Goal: Task Accomplishment & Management: Manage account settings

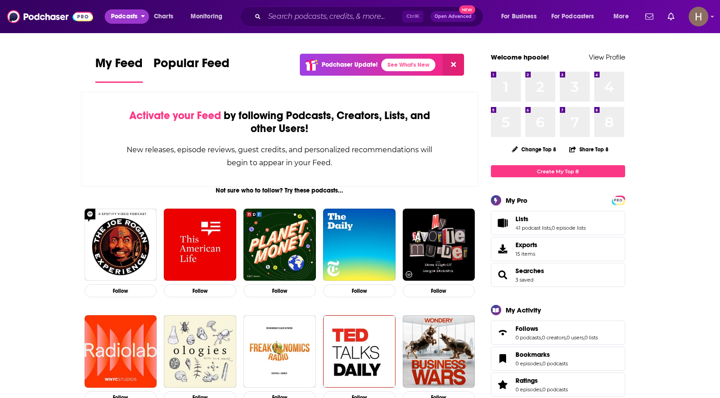
click at [134, 16] on span "Podcasts" at bounding box center [124, 16] width 26 height 13
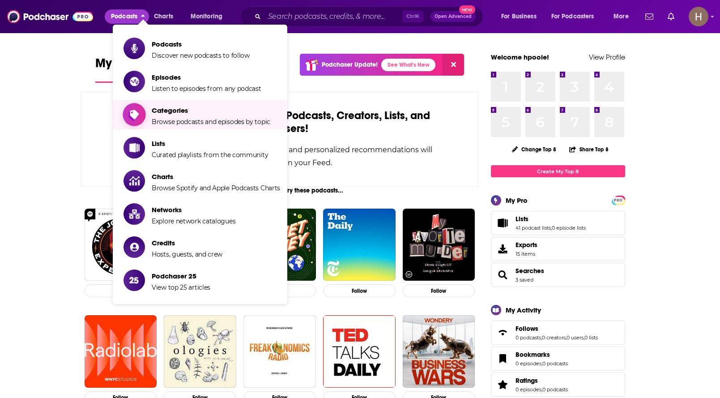
click at [169, 113] on span "Categories" at bounding box center [211, 110] width 119 height 9
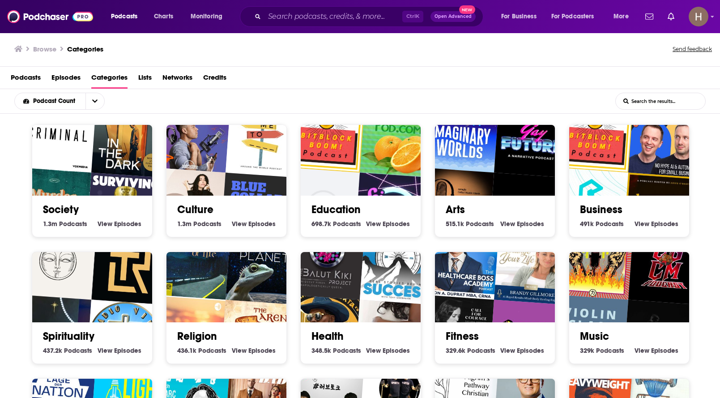
click at [88, 159] on img "Criminal" at bounding box center [58, 134] width 77 height 77
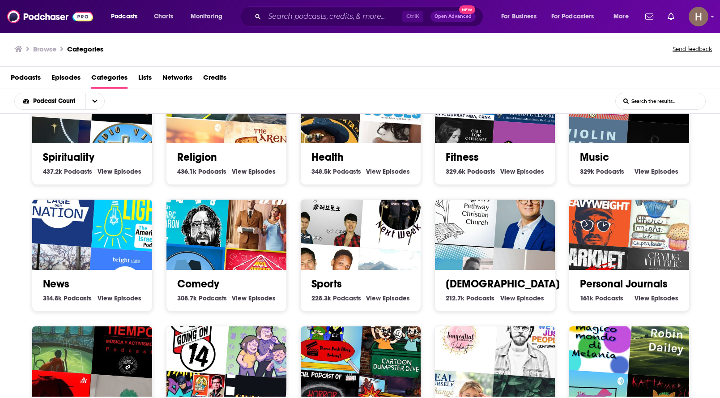
scroll to position [224, 0]
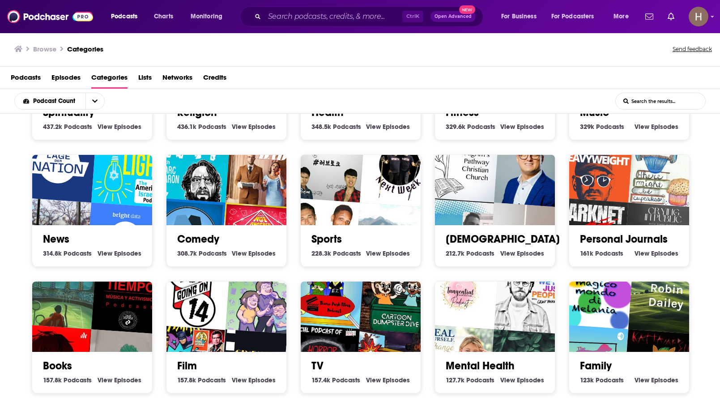
click at [110, 202] on img "Let there be Light - The American Israelite Newspaper Podcast" at bounding box center [129, 169] width 77 height 77
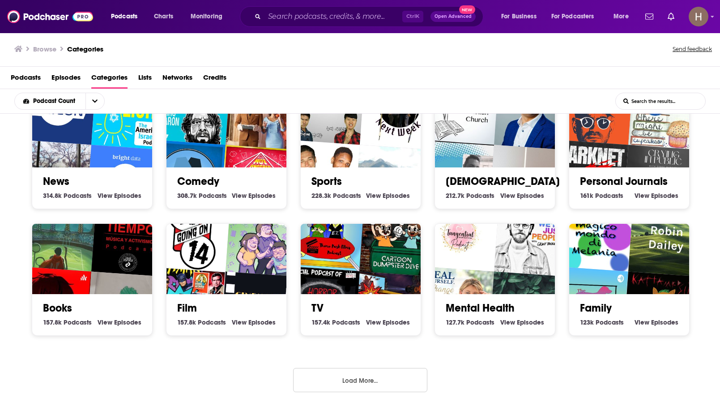
scroll to position [288, 0]
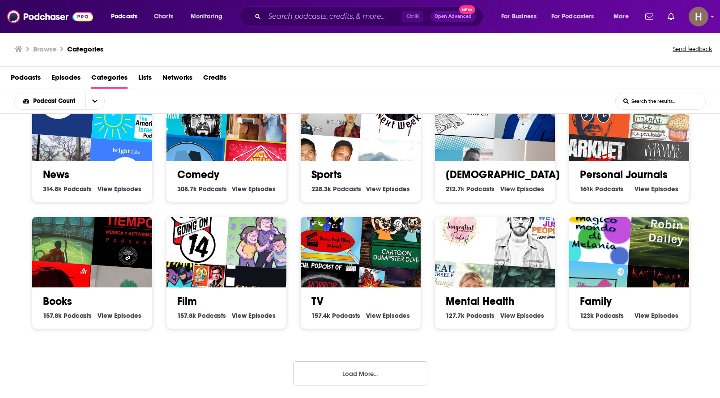
click at [393, 367] on button "Load More..." at bounding box center [360, 373] width 134 height 24
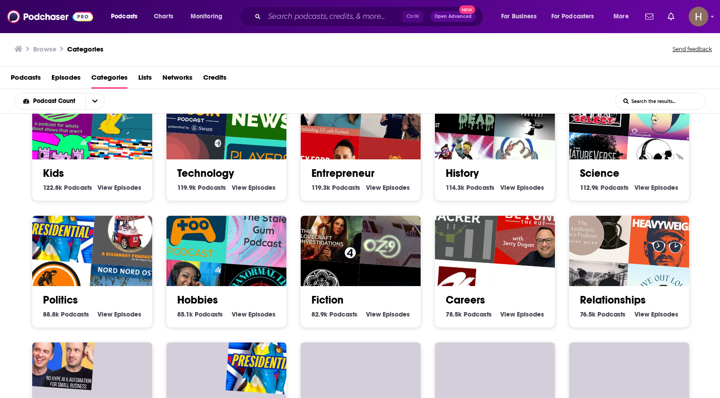
scroll to position [557, 0]
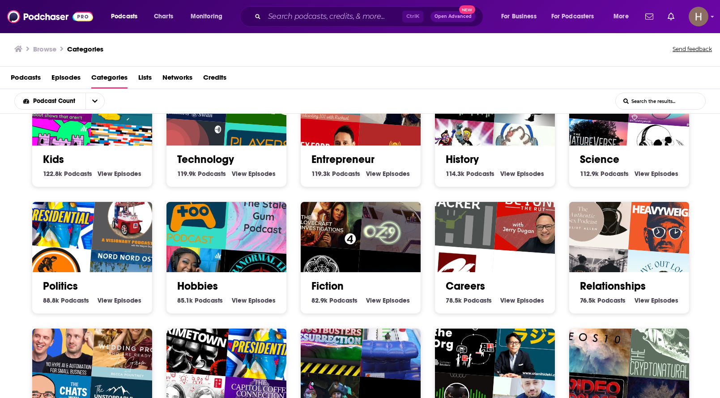
click at [87, 253] on img "Programa 478 (19/10/17)" at bounding box center [52, 282] width 77 height 77
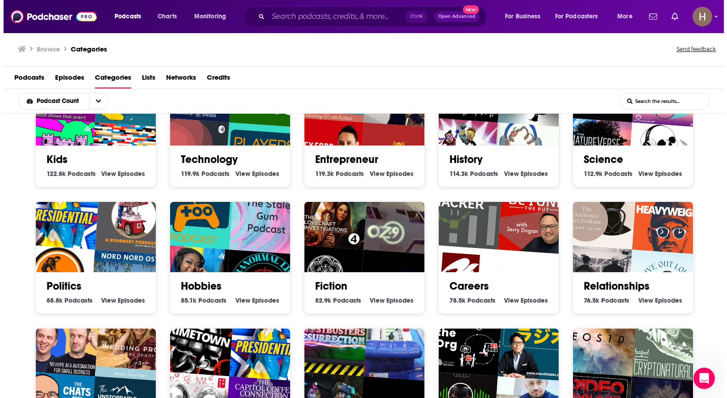
scroll to position [0, 0]
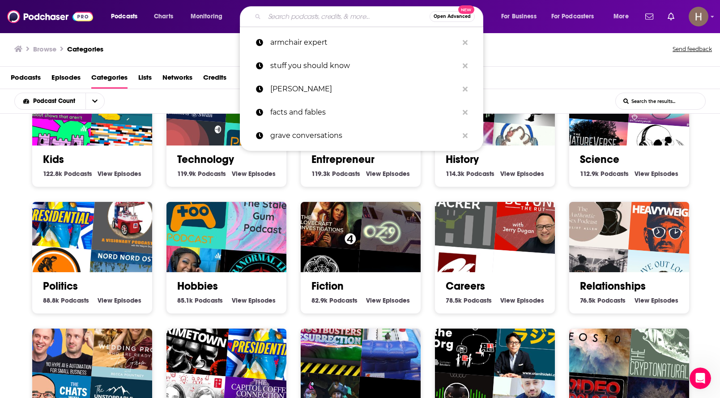
click at [347, 16] on input "Search podcasts, credits, & more..." at bounding box center [346, 16] width 165 height 14
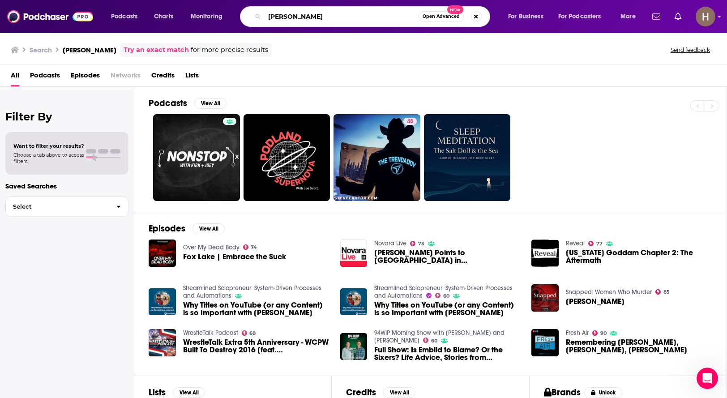
click at [326, 15] on input "joe galloway" at bounding box center [341, 16] width 154 height 14
click at [289, 14] on input "joe galloway" at bounding box center [341, 16] width 154 height 14
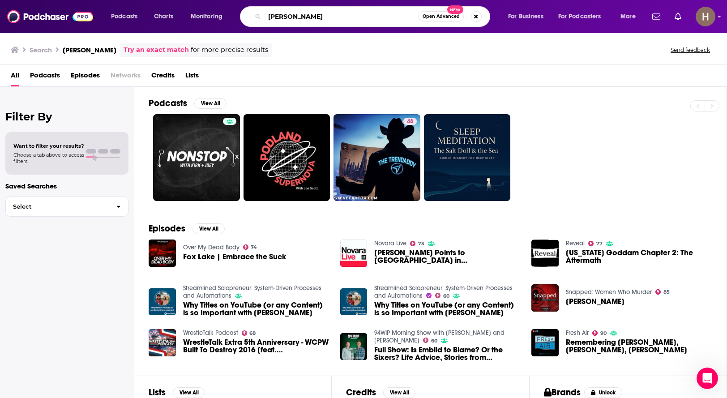
click at [287, 15] on input "joe galloway" at bounding box center [341, 16] width 154 height 14
type input "joe gollaway"
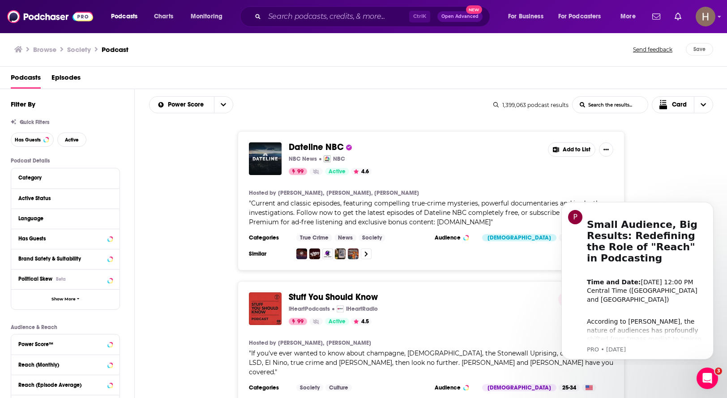
click at [667, 162] on div "Dateline NBC NBC News NBC 99 Active 4.6 Add to List Hosted by Keith Morrison, L…" at bounding box center [431, 200] width 592 height 139
click at [700, 374] on icon "Open Intercom Messenger" at bounding box center [705, 377] width 15 height 15
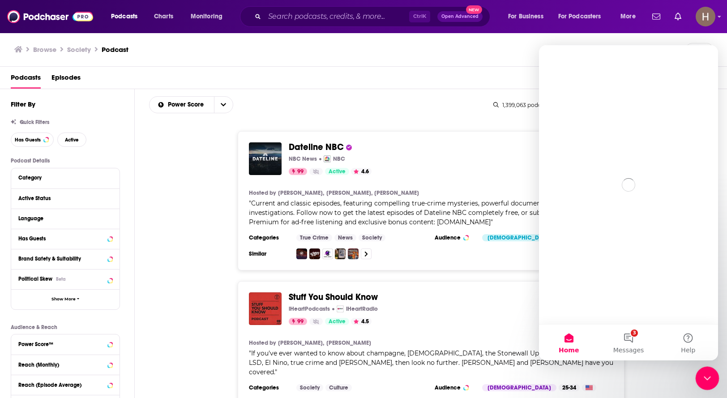
click at [706, 375] on icon "Close Intercom Messenger" at bounding box center [705, 376] width 11 height 11
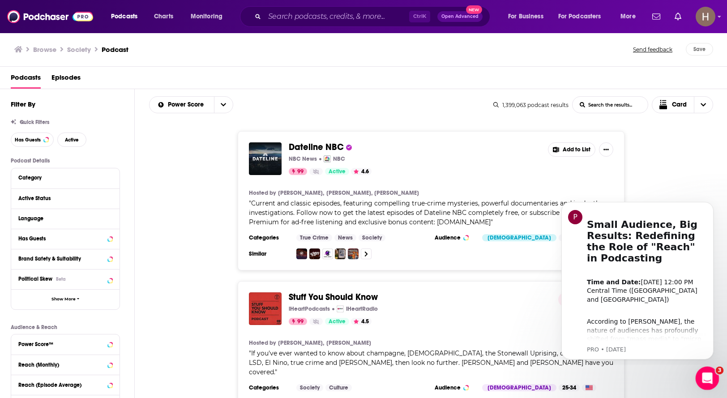
click at [705, 372] on icon "Open Intercom Messenger" at bounding box center [705, 377] width 15 height 15
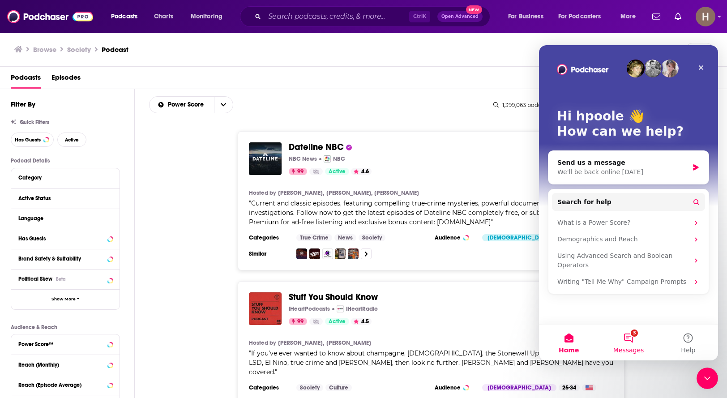
click at [635, 340] on button "3 Messages" at bounding box center [628, 342] width 60 height 36
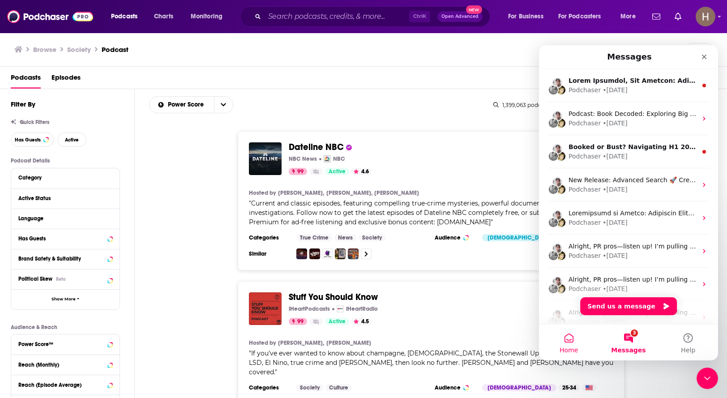
click at [575, 343] on button "Home" at bounding box center [569, 342] width 60 height 36
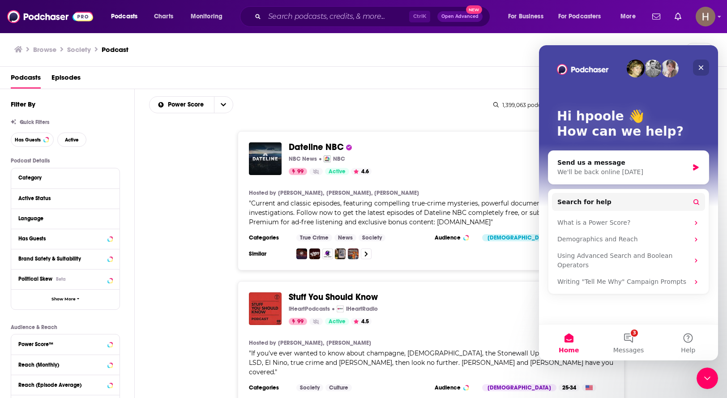
click at [700, 68] on icon "Close" at bounding box center [700, 67] width 7 height 7
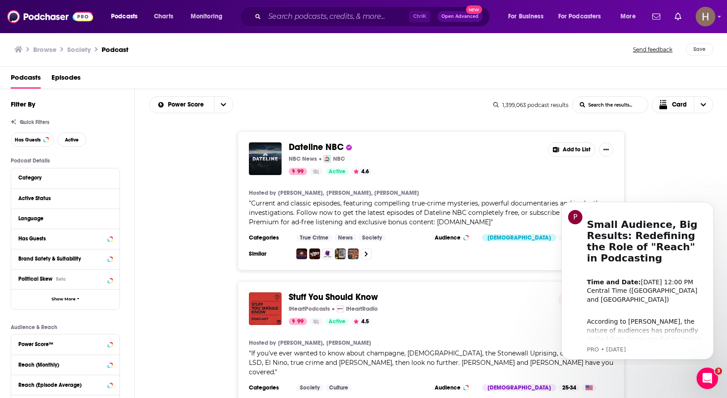
click at [668, 382] on div "Stuff You Should Know iHeartPodcasts iHeartRadio 99 Active 4.5 Added Hosted by …" at bounding box center [431, 350] width 592 height 139
click at [700, 378] on icon "Open Intercom Messenger" at bounding box center [705, 377] width 15 height 15
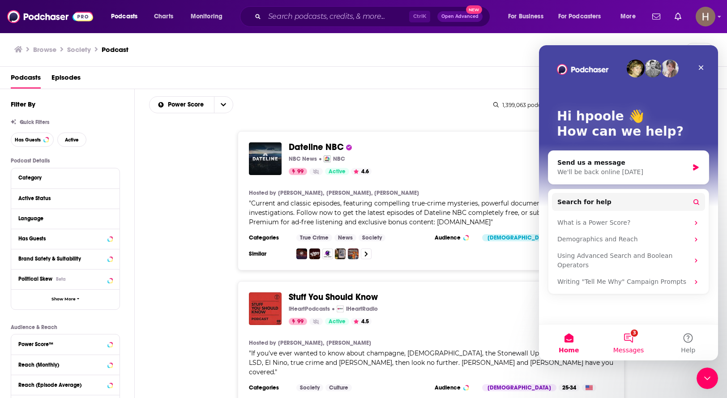
click at [630, 347] on span "Messages" at bounding box center [628, 350] width 31 height 6
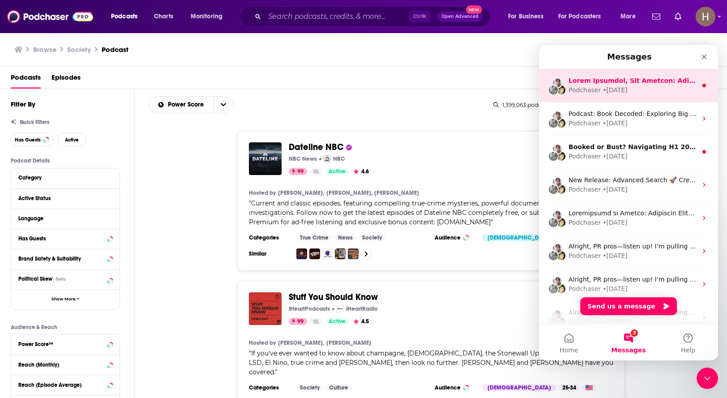
click at [613, 90] on div "• 1d ago" at bounding box center [614, 89] width 25 height 9
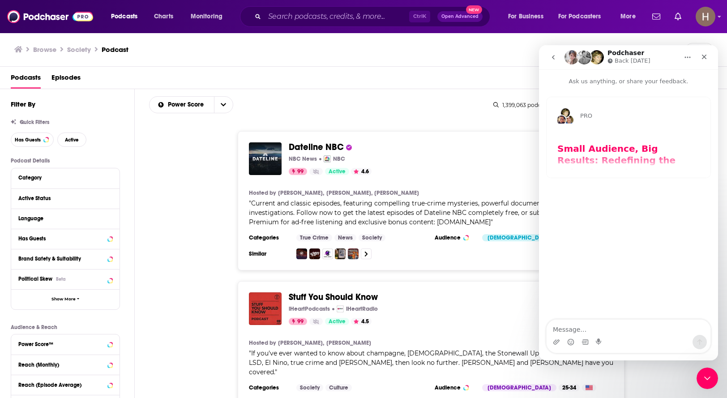
click at [554, 60] on icon "go back" at bounding box center [552, 57] width 7 height 7
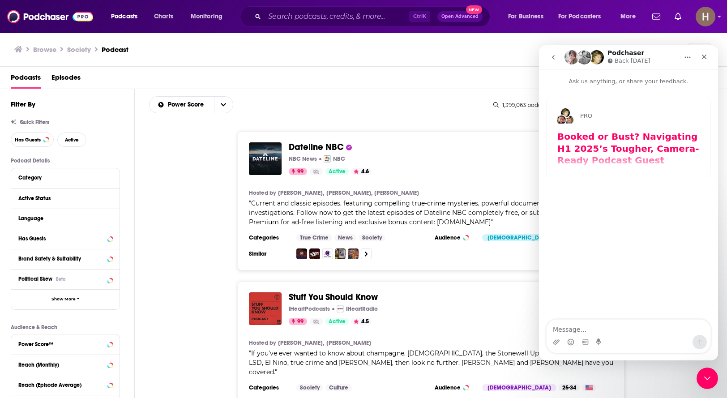
click at [550, 59] on icon "go back" at bounding box center [552, 57] width 7 height 7
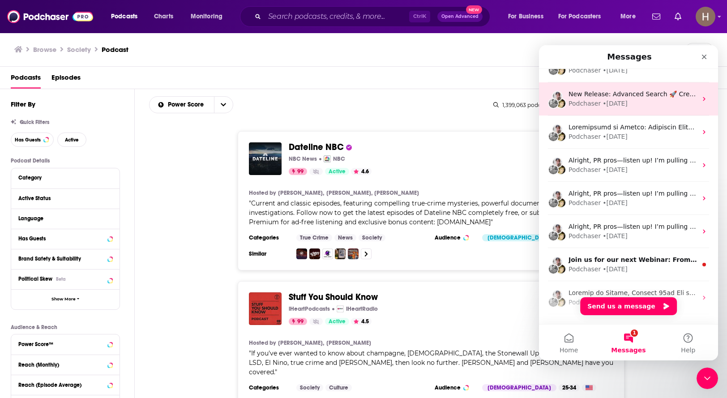
scroll to position [112, 0]
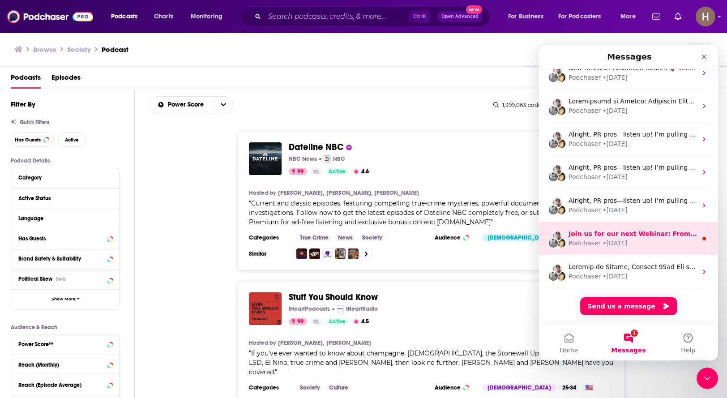
click at [613, 246] on div "• 33w ago" at bounding box center [614, 242] width 25 height 9
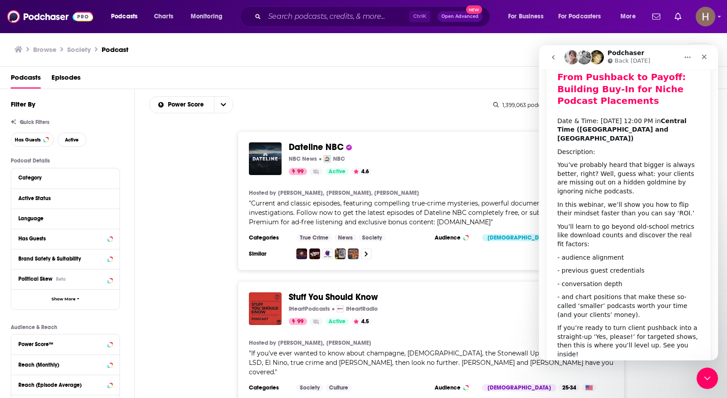
scroll to position [104, 0]
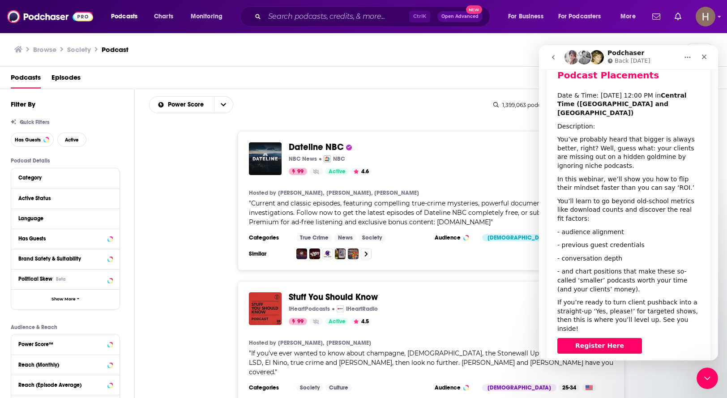
click at [552, 63] on button "go back" at bounding box center [552, 57] width 17 height 17
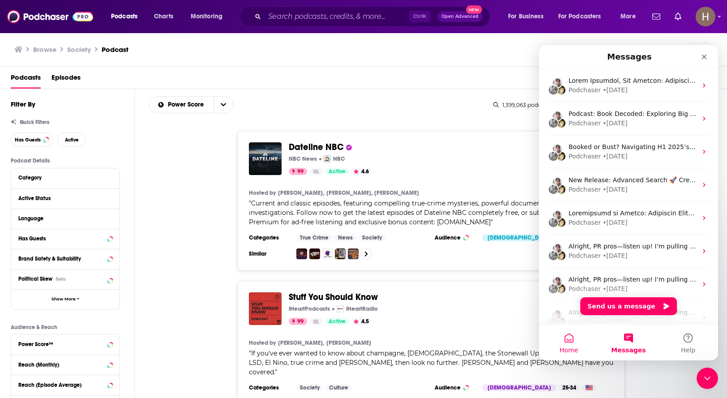
click at [565, 354] on button "Home" at bounding box center [569, 342] width 60 height 36
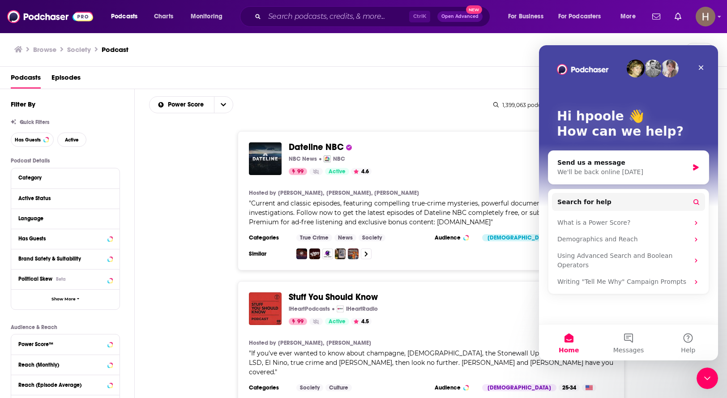
click at [652, 374] on div "Stuff You Should Know iHeartPodcasts iHeartRadio 99 Active 4.5 Added Hosted by …" at bounding box center [431, 350] width 592 height 139
click at [701, 66] on icon "Close" at bounding box center [700, 67] width 7 height 7
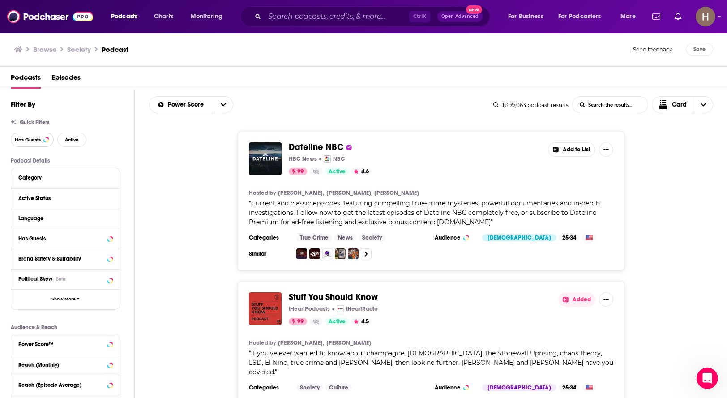
click at [31, 140] on span "Has Guests" at bounding box center [28, 139] width 26 height 5
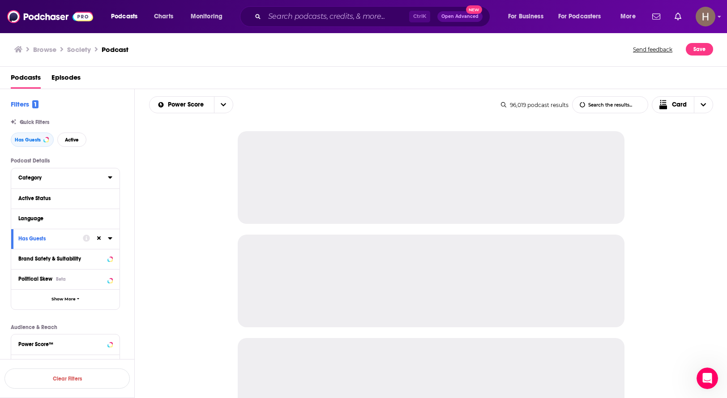
click at [44, 181] on button "Category" at bounding box center [62, 177] width 89 height 11
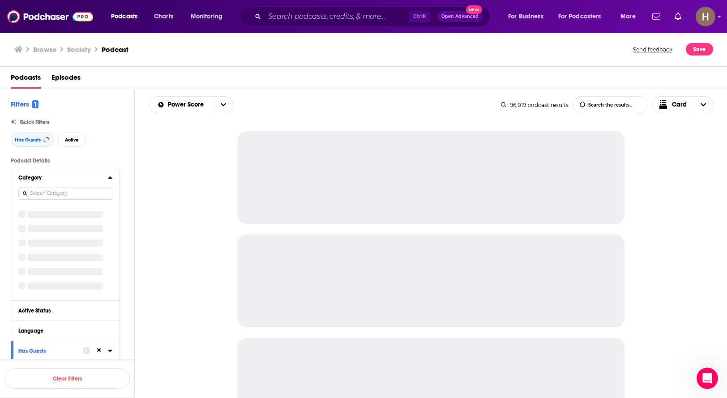
click at [47, 180] on div "Category" at bounding box center [60, 177] width 84 height 6
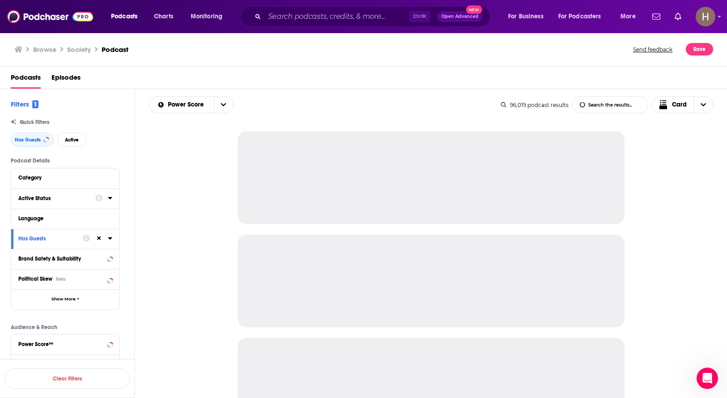
click at [35, 193] on button "Active Status" at bounding box center [56, 197] width 77 height 11
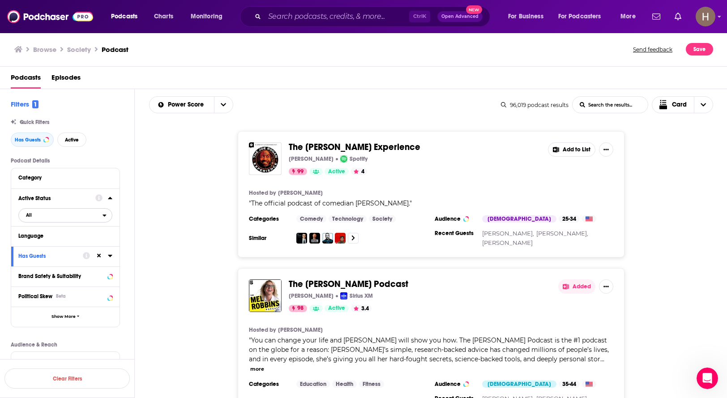
click at [29, 219] on span "All" at bounding box center [61, 215] width 84 height 12
click at [32, 242] on span "Active" at bounding box center [46, 244] width 47 height 5
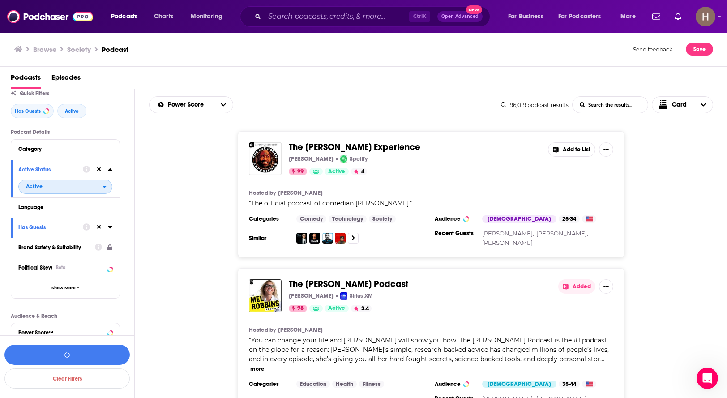
scroll to position [45, 0]
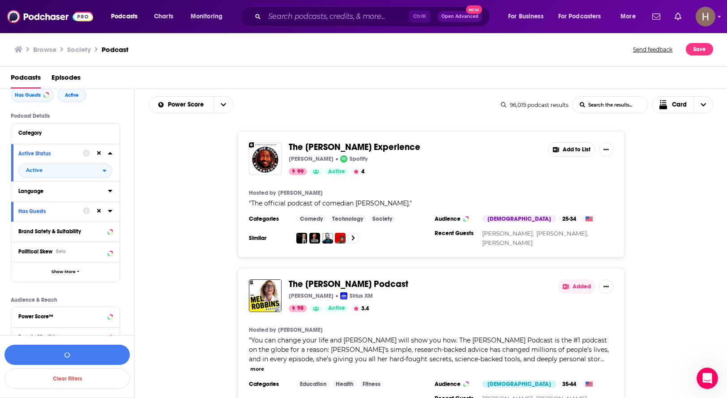
click at [46, 193] on div "Language" at bounding box center [60, 191] width 84 height 6
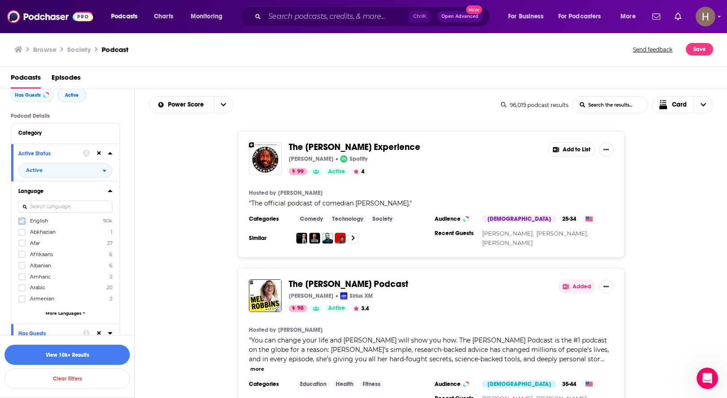
click at [25, 221] on label at bounding box center [21, 220] width 7 height 7
click at [109, 192] on icon at bounding box center [110, 191] width 4 height 2
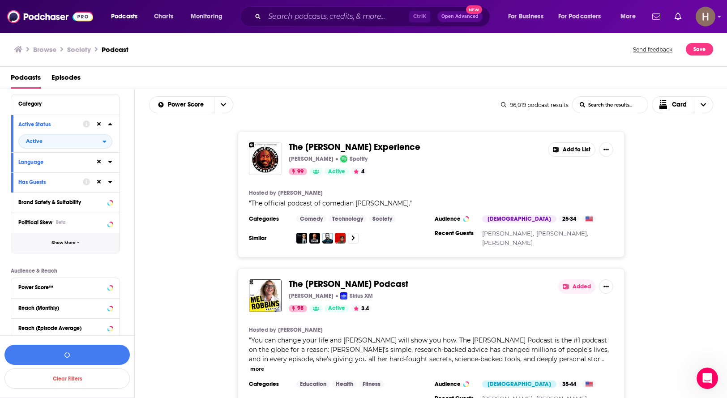
scroll to position [89, 0]
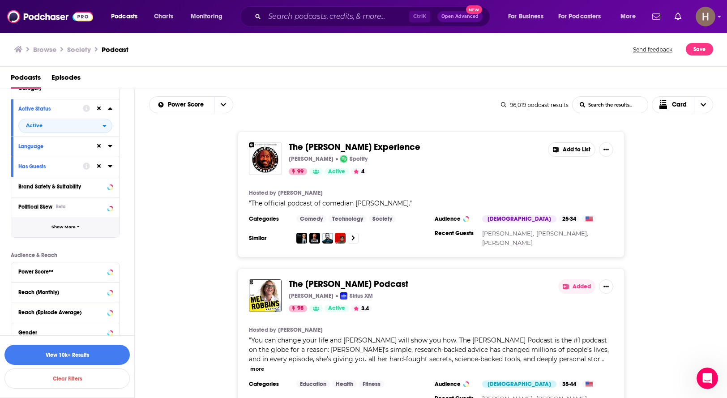
click at [57, 226] on span "Show More" at bounding box center [63, 227] width 24 height 5
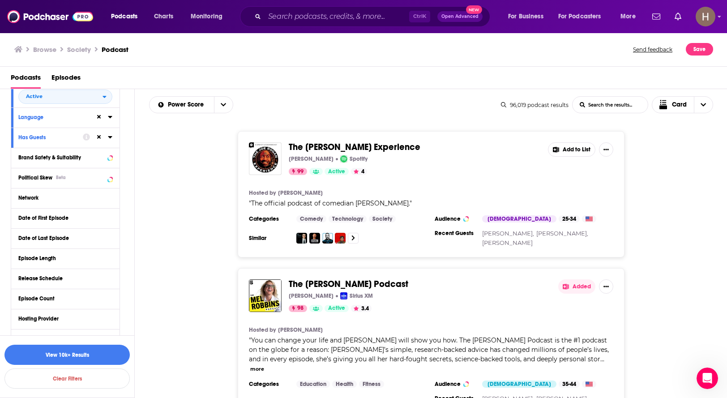
scroll to position [134, 0]
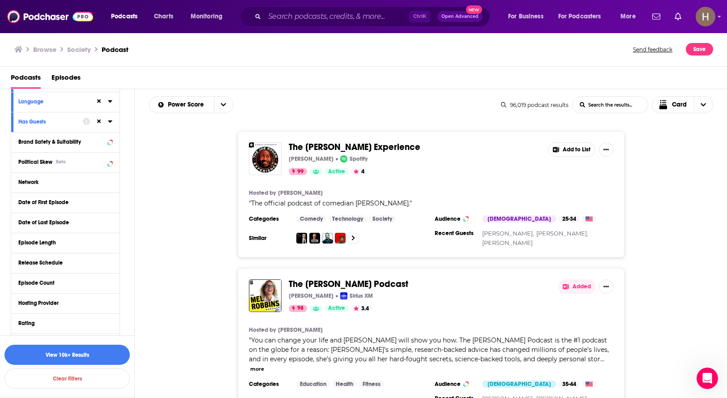
click at [47, 168] on div "Political Skew Beta" at bounding box center [65, 162] width 108 height 20
click at [43, 162] on span "Political Skew" at bounding box center [35, 162] width 34 height 6
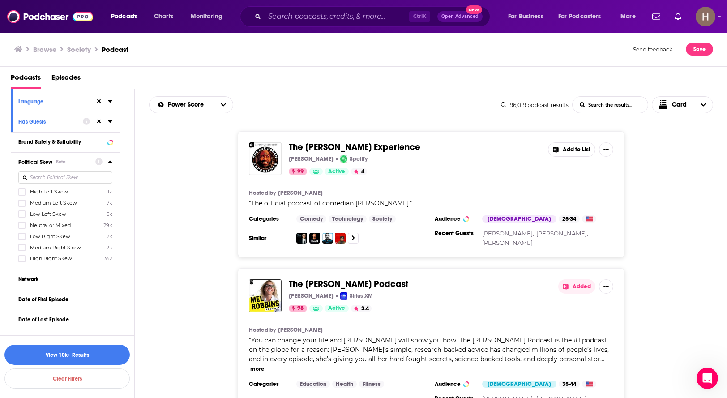
click at [43, 162] on span "Political Skew" at bounding box center [35, 162] width 34 height 6
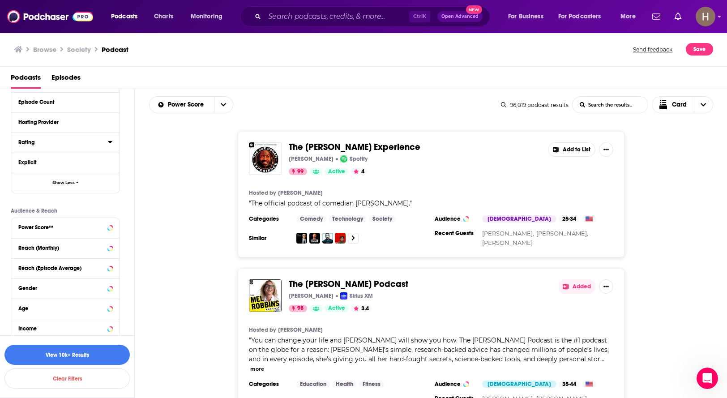
scroll to position [342, 0]
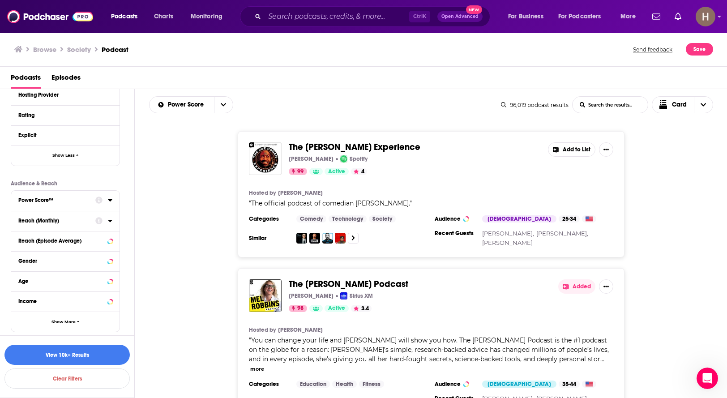
click at [48, 204] on button "Power Score™" at bounding box center [56, 199] width 77 height 11
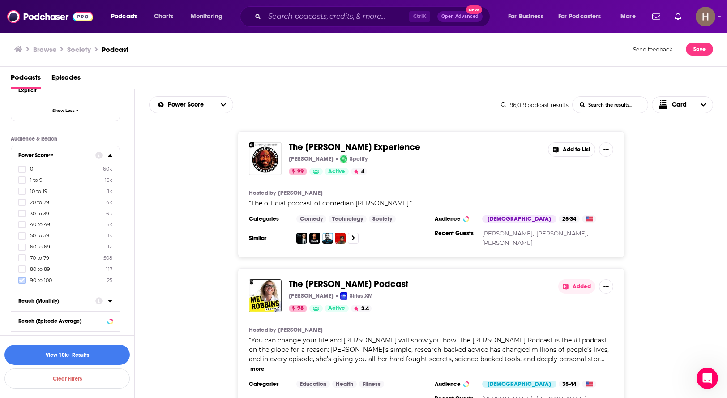
click at [21, 283] on label at bounding box center [21, 279] width 7 height 7
click at [91, 356] on button "View 131 Results" at bounding box center [66, 354] width 125 height 20
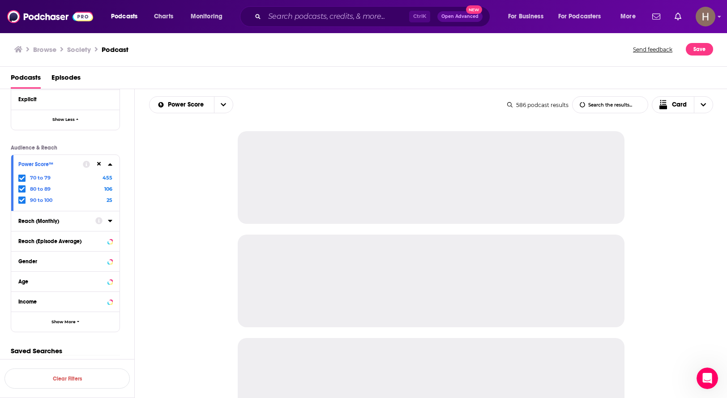
scroll to position [378, 0]
click at [61, 321] on span "Show More" at bounding box center [63, 321] width 24 height 5
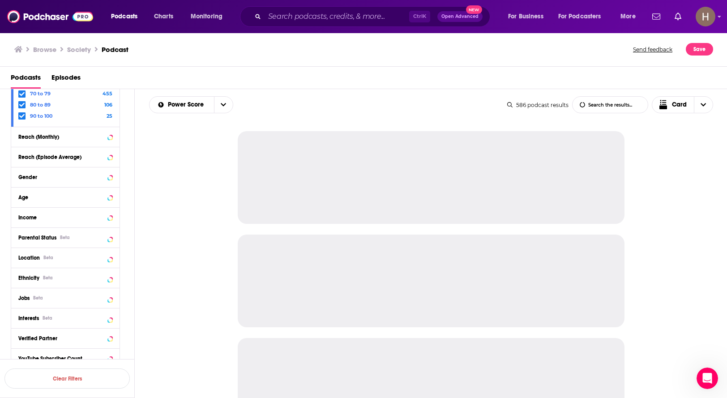
scroll to position [512, 0]
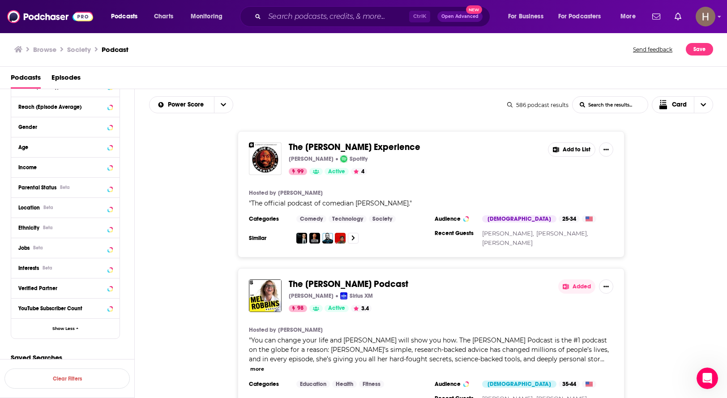
click at [680, 204] on div "The Joe Rogan Experience Joe Rogan Spotify 99 Active 4 Add to List Hosted by Jo…" at bounding box center [431, 194] width 592 height 126
click at [666, 277] on div "The [PERSON_NAME] Podcast [PERSON_NAME] Sirius XM 98 Active 3.4 Added Hosted by…" at bounding box center [431, 345] width 592 height 154
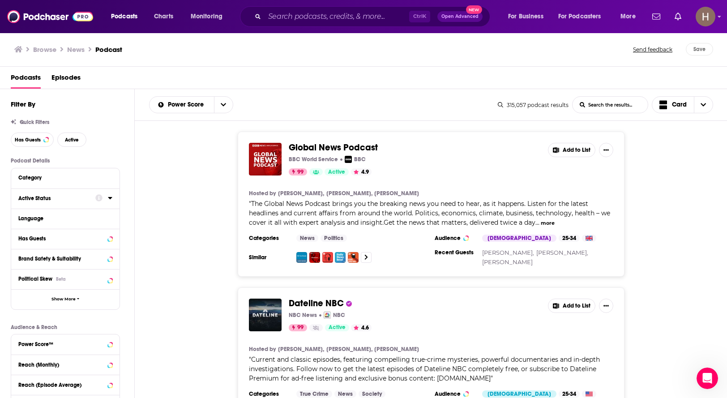
click at [40, 198] on div "Active Status" at bounding box center [53, 198] width 71 height 6
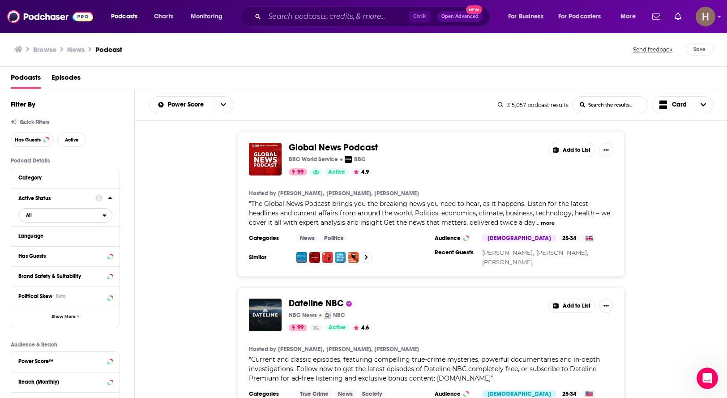
click at [38, 219] on span "All" at bounding box center [61, 215] width 84 height 12
click at [46, 241] on div "Active 39k" at bounding box center [68, 244] width 100 height 15
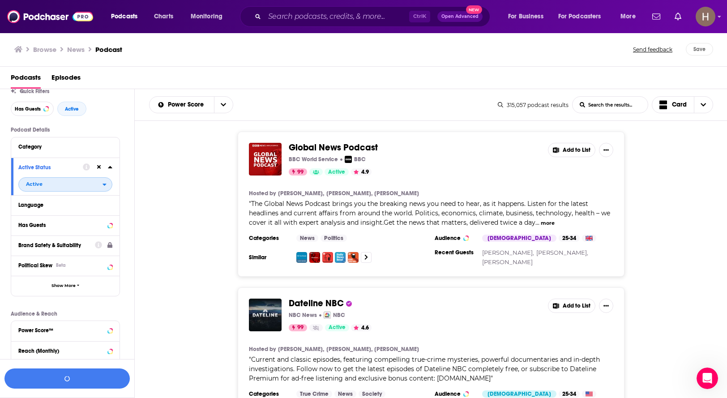
scroll to position [45, 0]
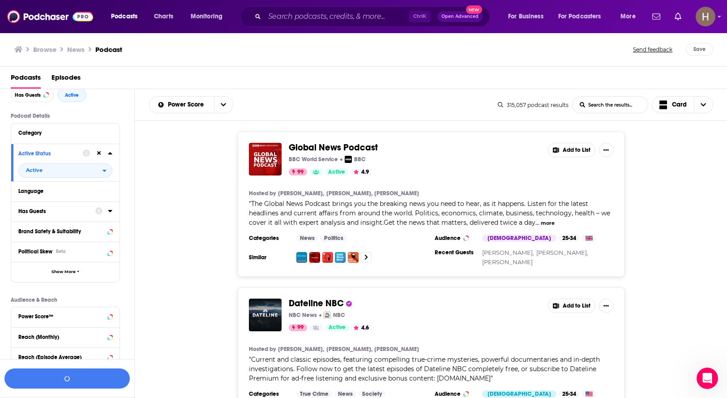
click at [36, 195] on button "Language" at bounding box center [65, 190] width 94 height 11
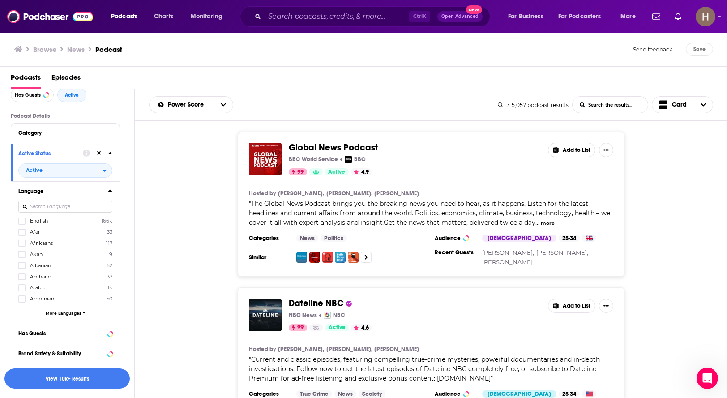
click at [41, 222] on span "English" at bounding box center [39, 220] width 18 height 6
click at [22, 224] on input "multiSelectOption-en-0" at bounding box center [22, 224] width 0 height 0
click at [112, 191] on div "Language English 166k Afar 33 Afrikaans 117 Akan 9 Albanian 62 Amharic 37 Arabi…" at bounding box center [65, 252] width 108 height 142
click at [107, 191] on div at bounding box center [103, 190] width 17 height 11
click at [111, 154] on icon at bounding box center [110, 153] width 4 height 2
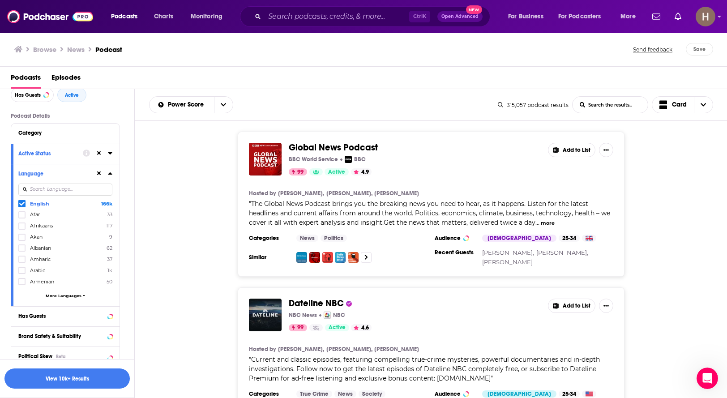
click at [108, 177] on div at bounding box center [103, 173] width 17 height 11
click at [108, 174] on icon at bounding box center [110, 173] width 4 height 7
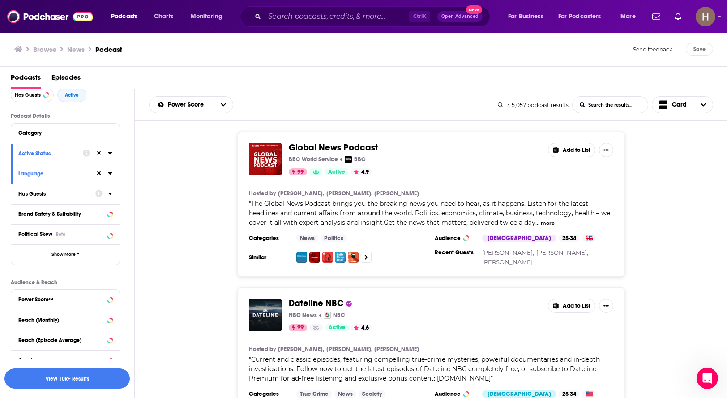
click at [65, 190] on button "Has Guests" at bounding box center [56, 193] width 77 height 11
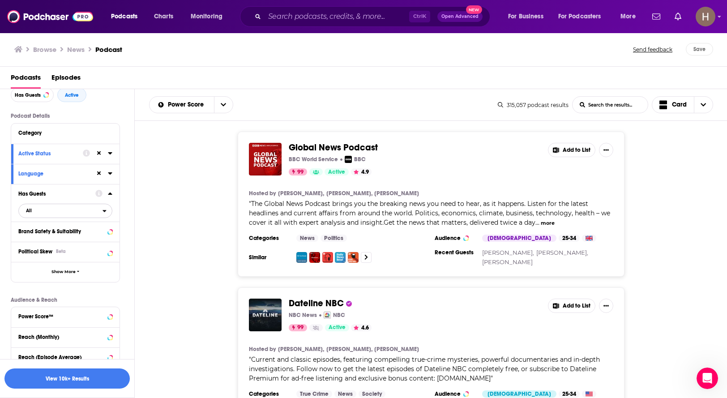
click at [36, 213] on span "All" at bounding box center [61, 210] width 84 height 12
click at [45, 234] on div "Has guests 42k" at bounding box center [68, 240] width 100 height 15
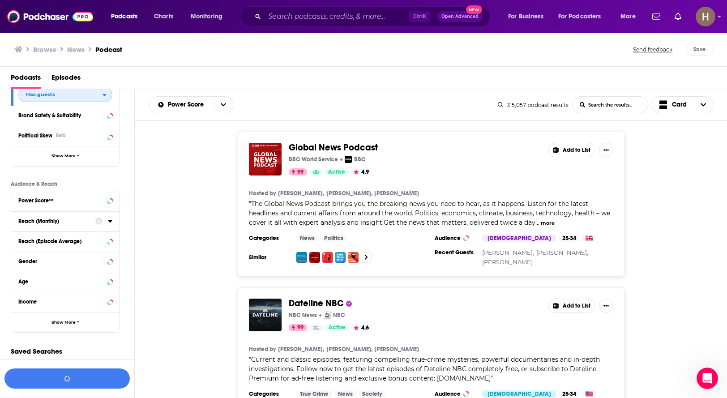
scroll to position [161, 0]
click at [47, 202] on div "Power Score™" at bounding box center [53, 200] width 71 height 6
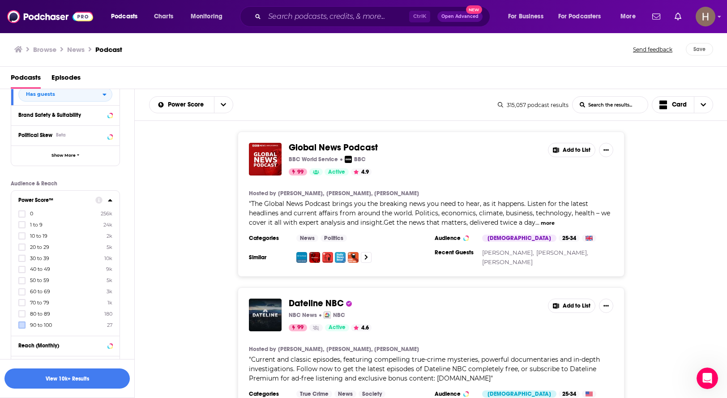
click at [25, 323] on label at bounding box center [21, 324] width 7 height 7
click at [25, 325] on label at bounding box center [21, 324] width 7 height 7
click at [111, 379] on button "View 104 Results" at bounding box center [66, 378] width 125 height 20
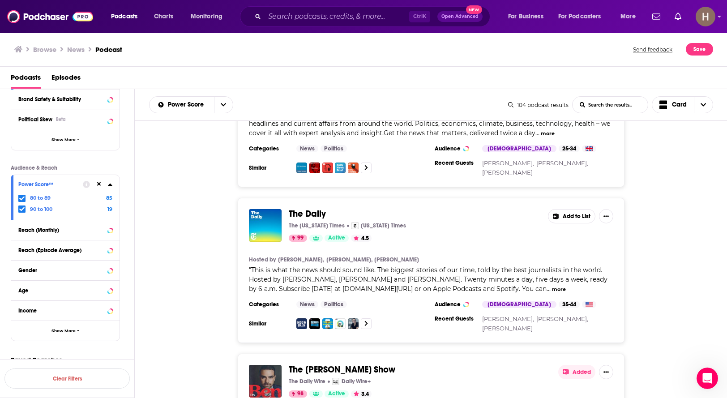
scroll to position [186, 0]
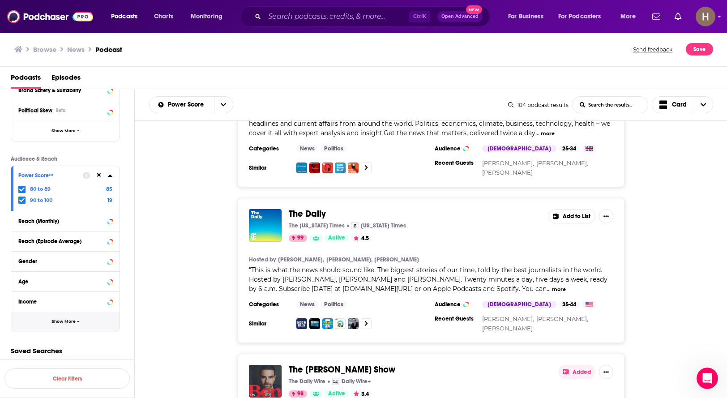
click at [50, 324] on button "Show More" at bounding box center [65, 321] width 108 height 20
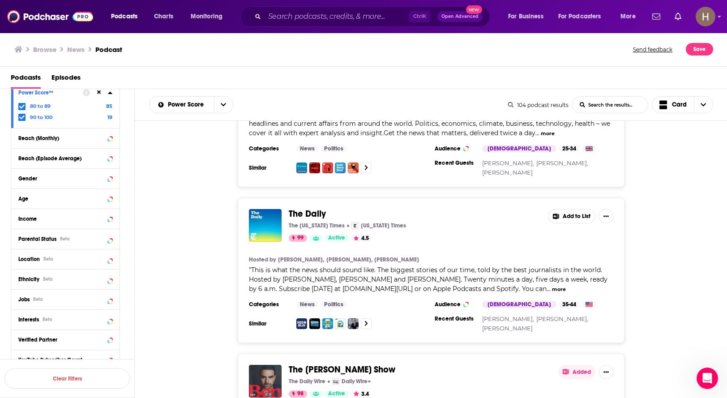
scroll to position [275, 0]
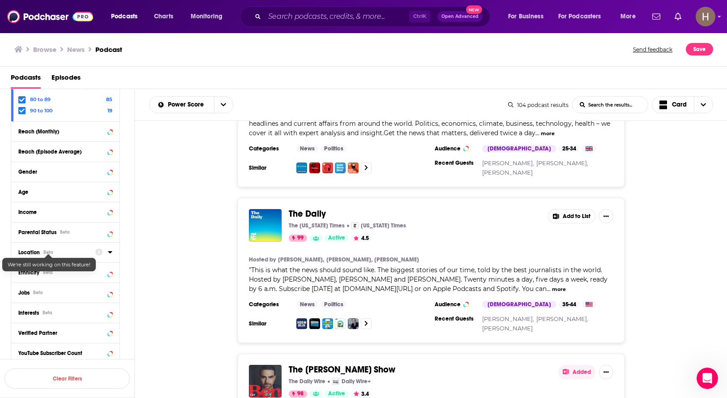
click at [42, 250] on div "Location Beta" at bounding box center [53, 252] width 71 height 6
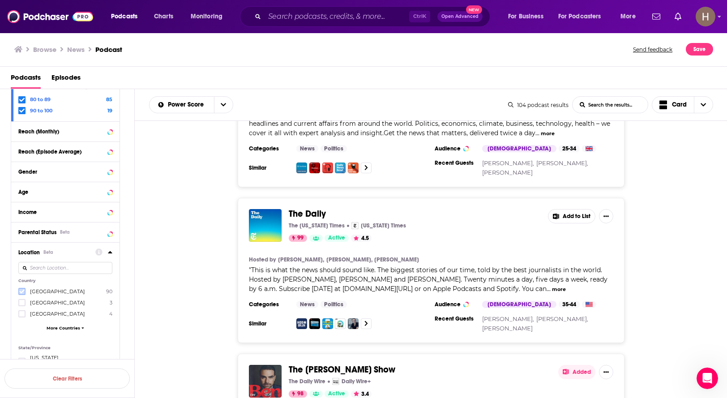
click at [22, 293] on icon at bounding box center [21, 291] width 5 height 5
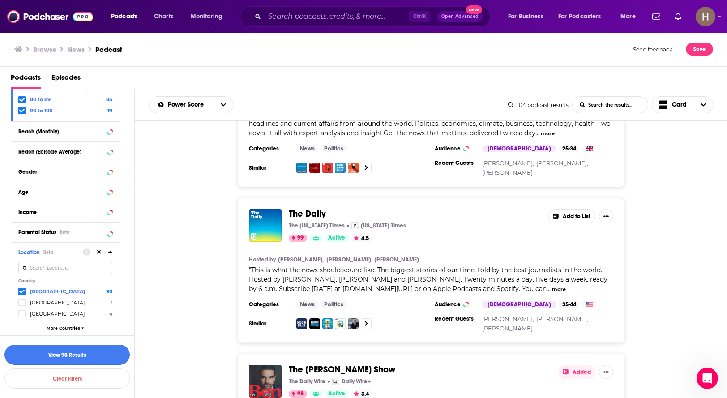
click at [94, 354] on button "View 90 Results" at bounding box center [66, 354] width 125 height 20
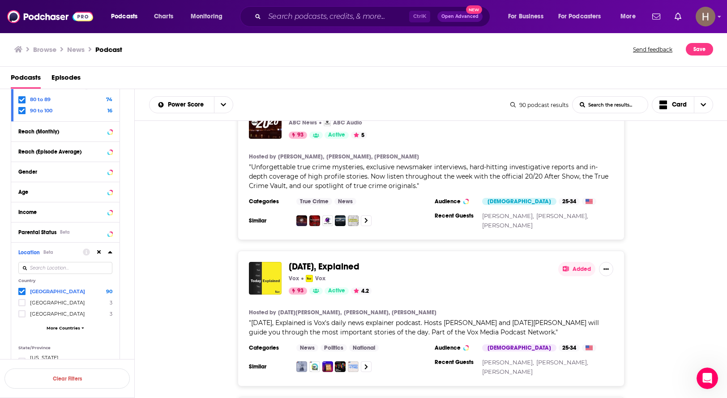
scroll to position [1969, 0]
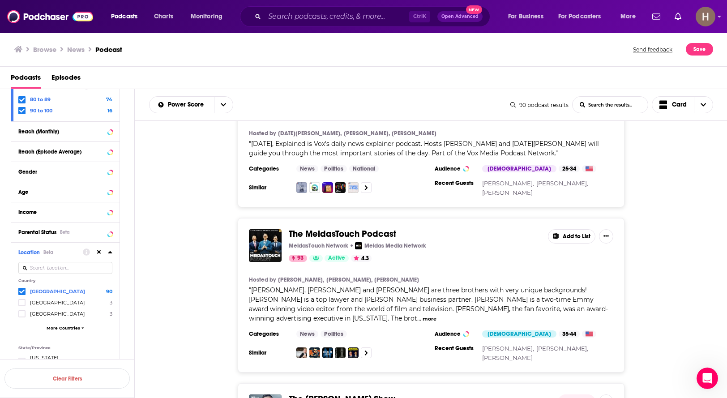
click at [573, 229] on button "Add to List" at bounding box center [571, 236] width 47 height 14
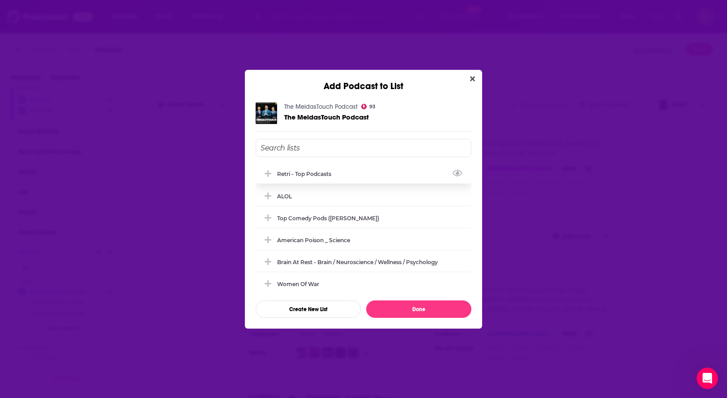
click at [326, 176] on div "Retri - Top Podcasts" at bounding box center [307, 173] width 60 height 7
click at [419, 305] on button "Done" at bounding box center [418, 308] width 105 height 17
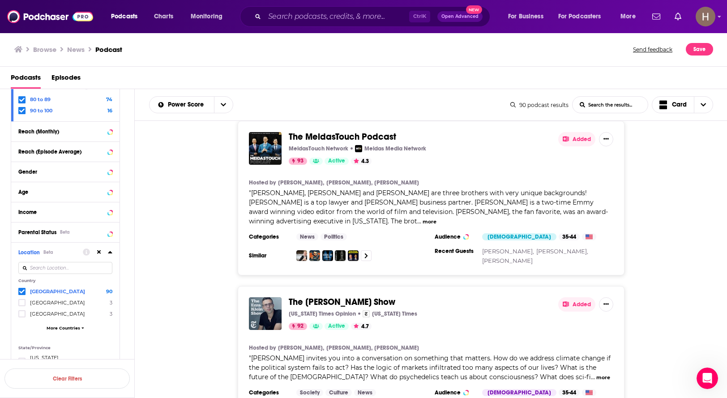
scroll to position [2148, 0]
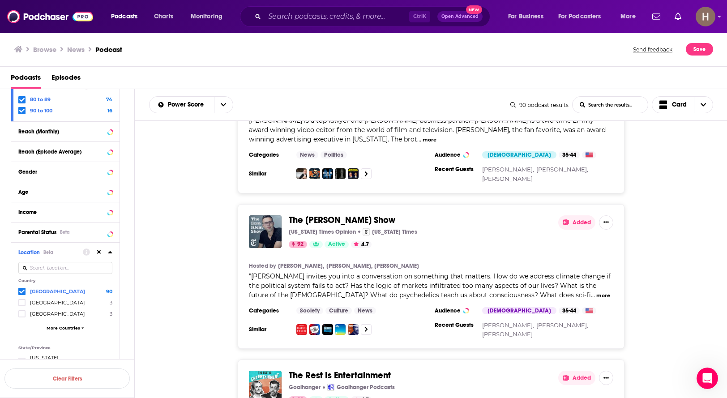
click at [569, 215] on button "Added" at bounding box center [576, 222] width 37 height 14
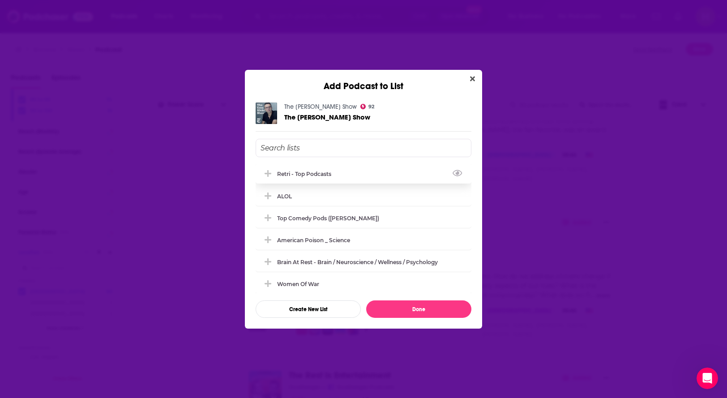
click at [310, 180] on div "Retri - Top Podcasts" at bounding box center [363, 174] width 216 height 20
click at [416, 313] on button "Done" at bounding box center [418, 308] width 105 height 17
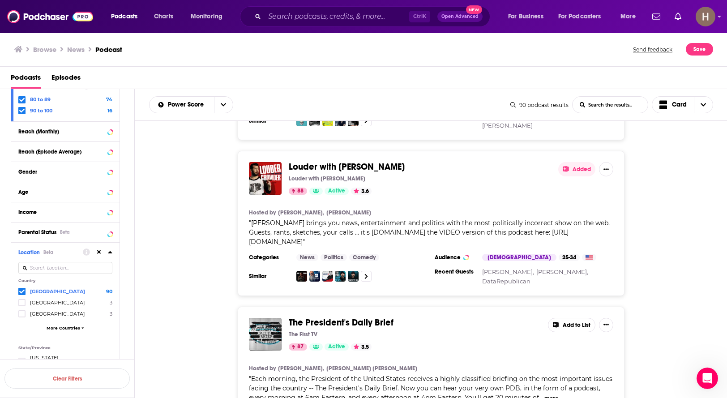
scroll to position [3587, 0]
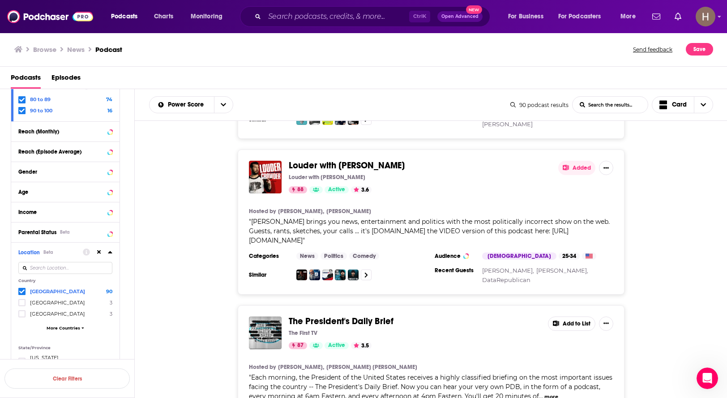
click at [555, 393] on button "more" at bounding box center [551, 397] width 14 height 8
click at [575, 316] on button "Add to List" at bounding box center [571, 323] width 47 height 14
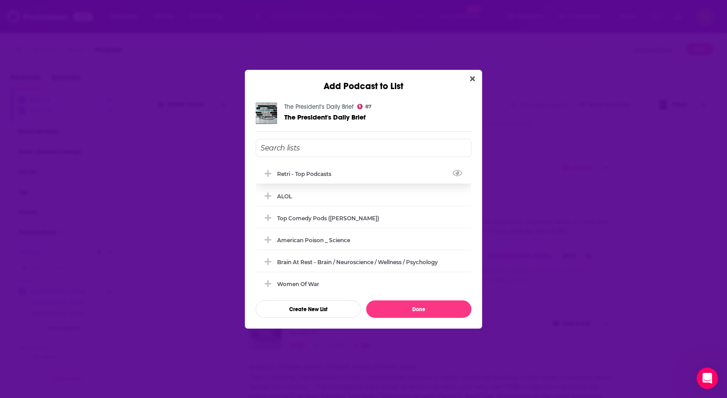
click at [280, 174] on div "Retri - Top Podcasts" at bounding box center [307, 173] width 60 height 7
click at [419, 307] on button "Done" at bounding box center [418, 308] width 105 height 17
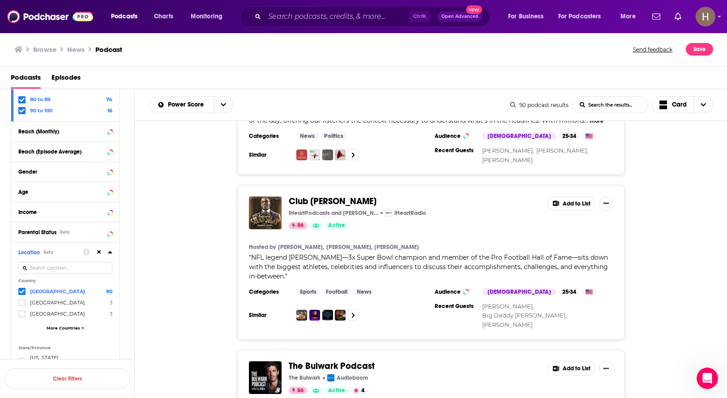
scroll to position [5466, 0]
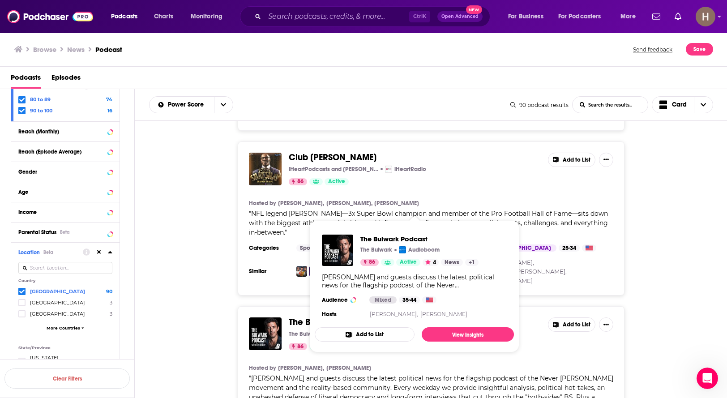
click at [572, 317] on button "Add to List" at bounding box center [571, 324] width 47 height 14
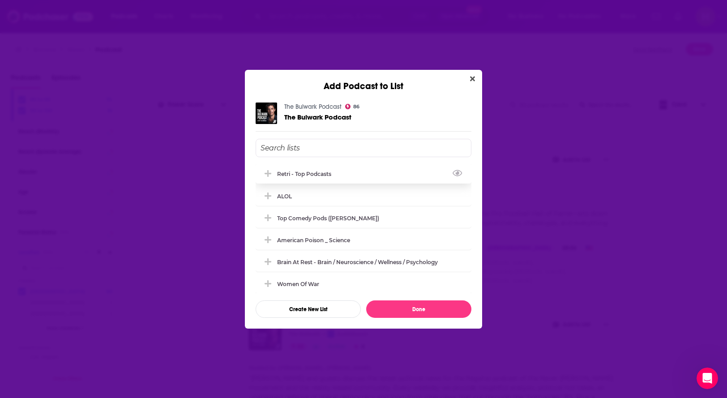
click at [289, 173] on div "Retri - Top Podcasts" at bounding box center [307, 173] width 60 height 7
click at [424, 310] on button "Done" at bounding box center [418, 308] width 105 height 17
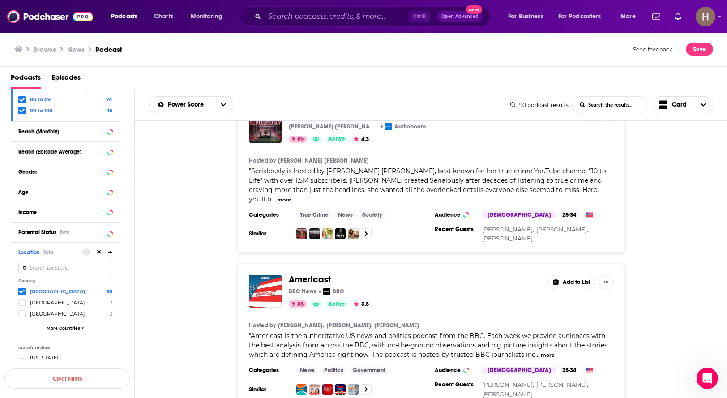
scroll to position [6137, 0]
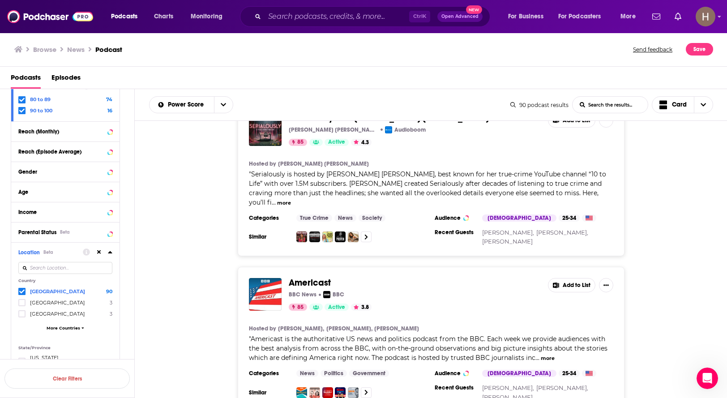
click at [574, 278] on button "Add to List" at bounding box center [571, 285] width 47 height 14
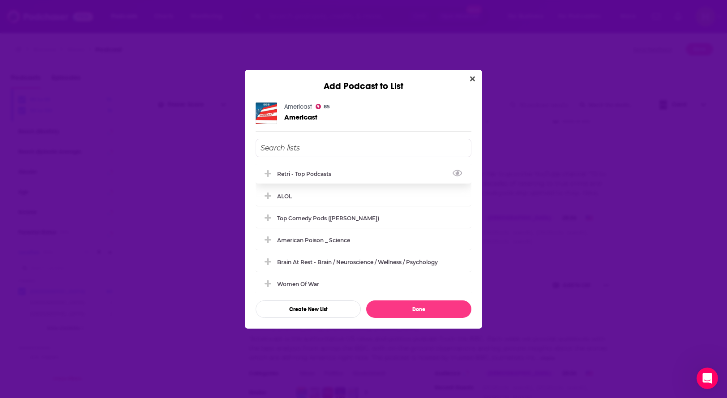
click at [291, 177] on div "Retri - Top Podcasts" at bounding box center [307, 173] width 60 height 7
click at [433, 309] on button "Done" at bounding box center [418, 308] width 105 height 17
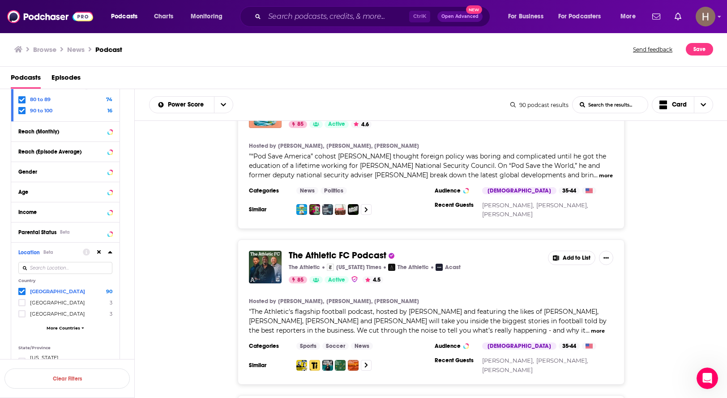
scroll to position [6987, 0]
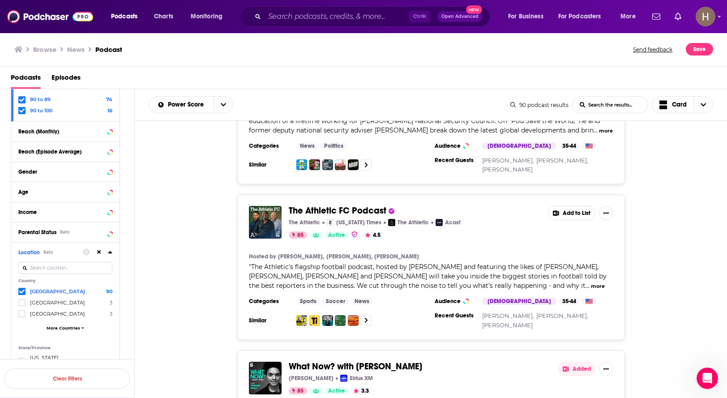
click at [570, 361] on button "Added" at bounding box center [576, 368] width 37 height 14
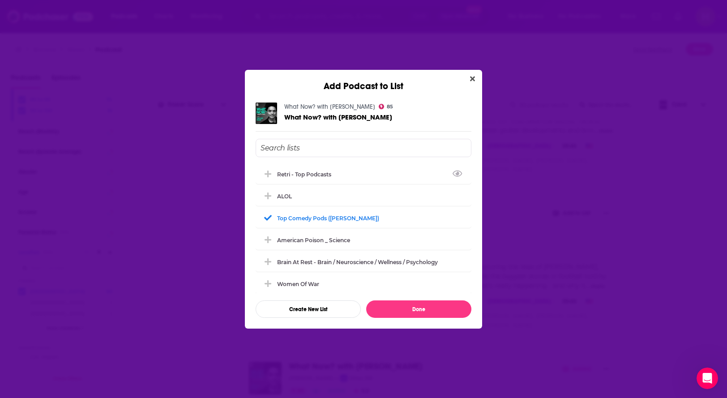
drag, startPoint x: 336, startPoint y: 173, endPoint x: 346, endPoint y: 184, distance: 14.6
click at [336, 173] on div "Retri - Top Podcasts" at bounding box center [307, 174] width 60 height 7
click at [412, 307] on button "Done" at bounding box center [418, 308] width 105 height 17
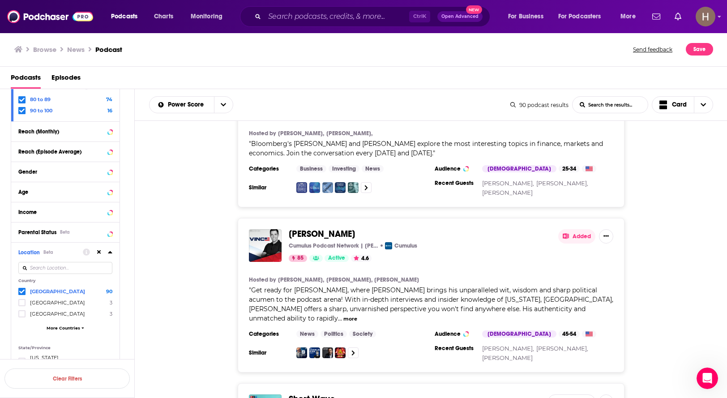
scroll to position [7436, 0]
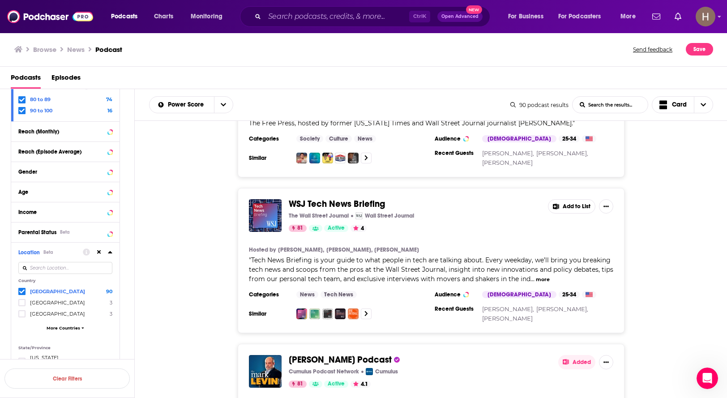
scroll to position [11213, 0]
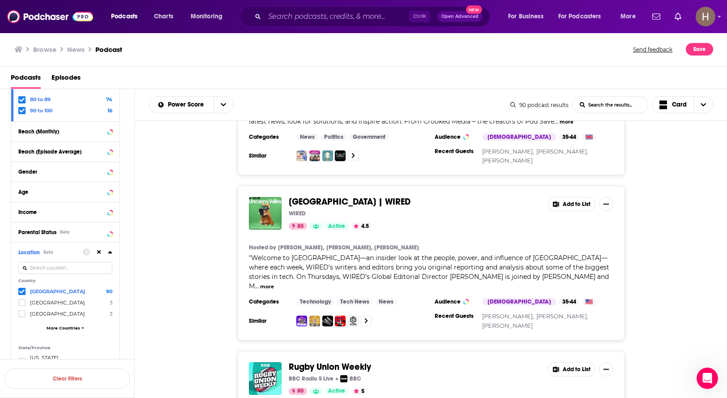
scroll to position [12600, 0]
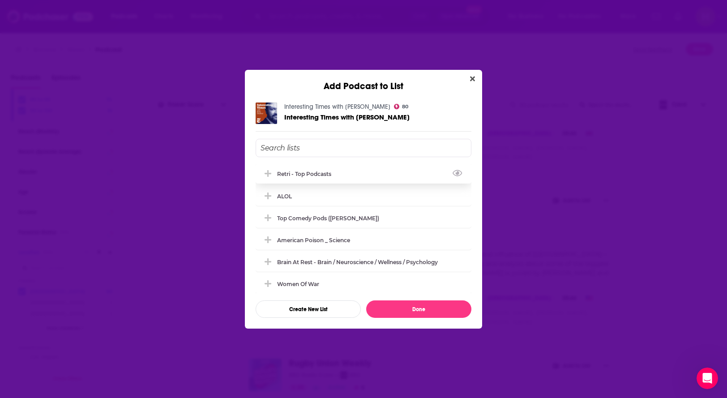
click at [325, 173] on div "Retri - Top Podcasts" at bounding box center [307, 173] width 60 height 7
click at [399, 304] on button "Done" at bounding box center [418, 308] width 105 height 17
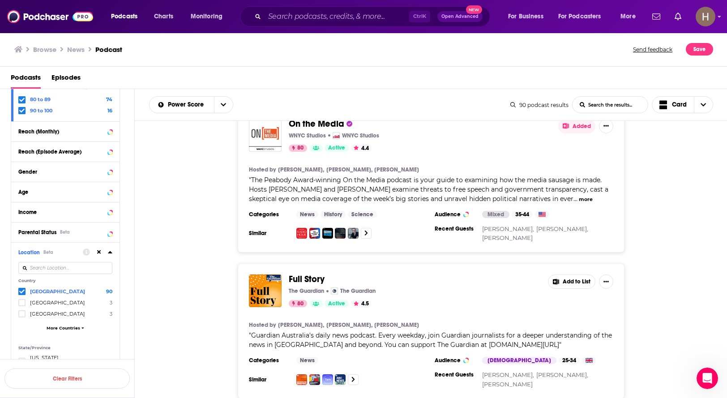
scroll to position [13164, 0]
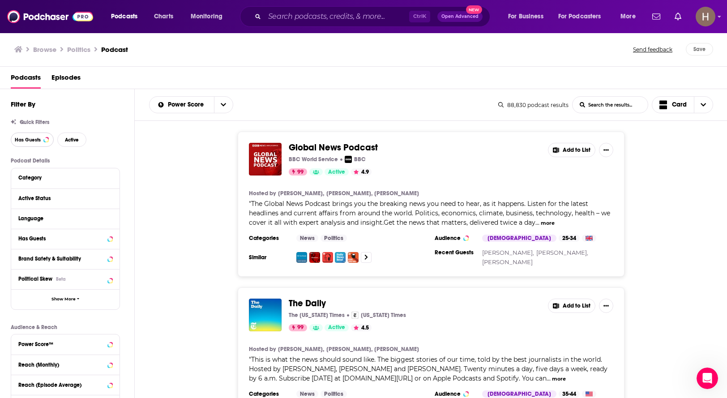
click at [28, 140] on span "Has Guests" at bounding box center [28, 139] width 26 height 5
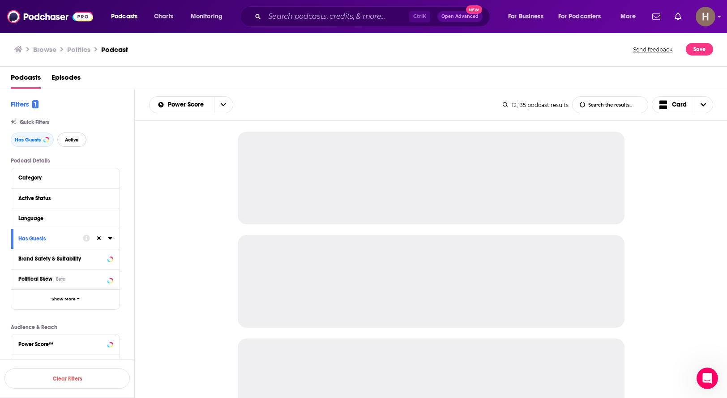
click at [76, 133] on button "Active" at bounding box center [71, 139] width 29 height 14
click at [35, 223] on button "Language" at bounding box center [62, 218] width 89 height 11
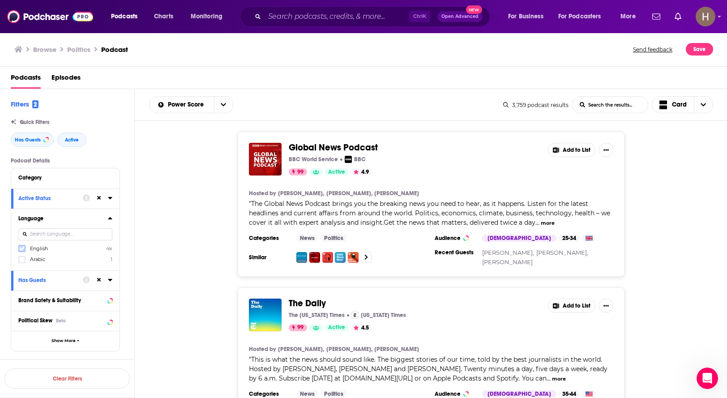
click at [21, 250] on icon at bounding box center [21, 249] width 5 height 4
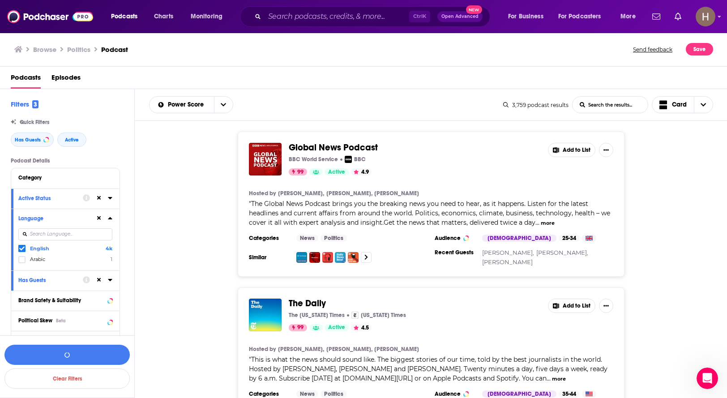
click at [114, 221] on div "Language English 4k Arabic 1" at bounding box center [65, 239] width 108 height 62
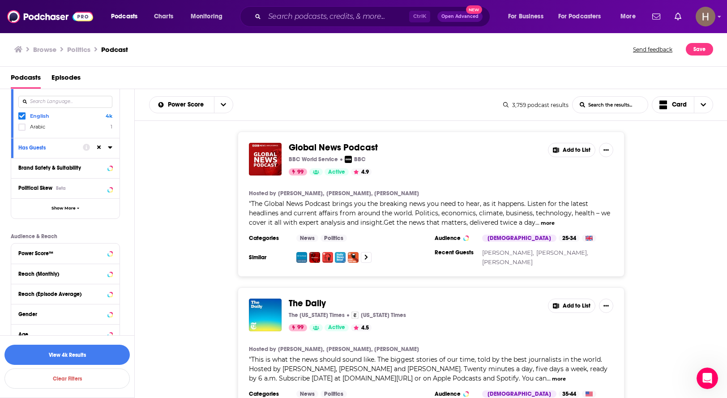
scroll to position [134, 0]
click at [44, 204] on button "Show More" at bounding box center [65, 206] width 108 height 20
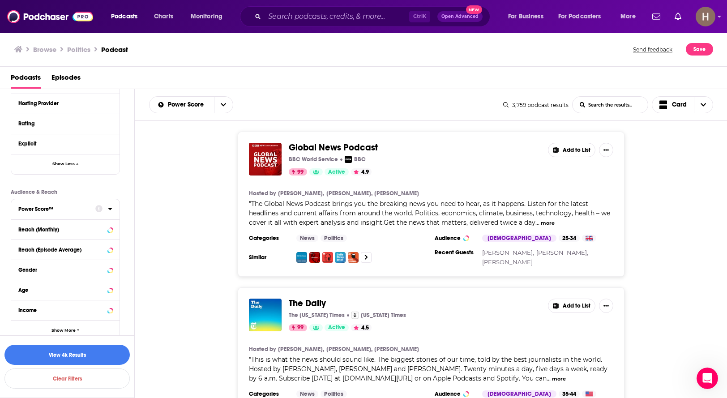
click at [59, 207] on div "Power Score™" at bounding box center [53, 209] width 71 height 6
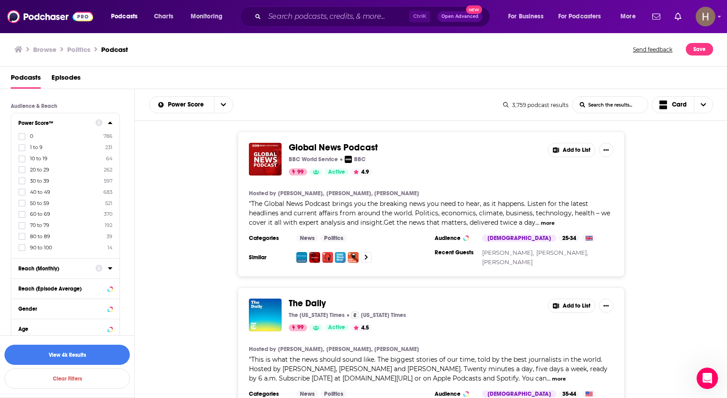
scroll to position [447, 0]
click at [19, 245] on label at bounding box center [21, 243] width 7 height 7
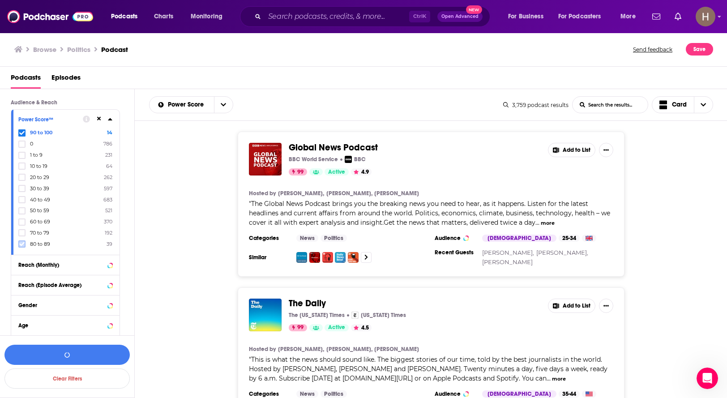
click at [19, 245] on label at bounding box center [21, 243] width 7 height 7
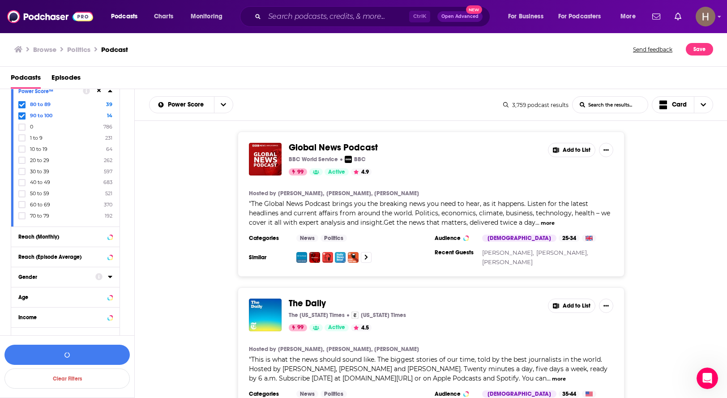
scroll to position [491, 0]
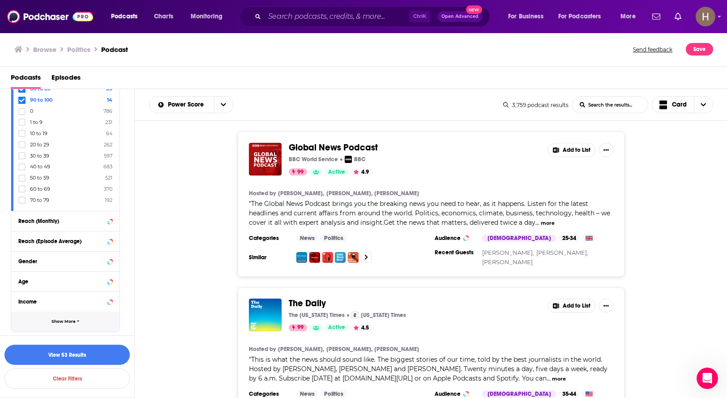
click at [47, 319] on button "Show More" at bounding box center [65, 321] width 108 height 20
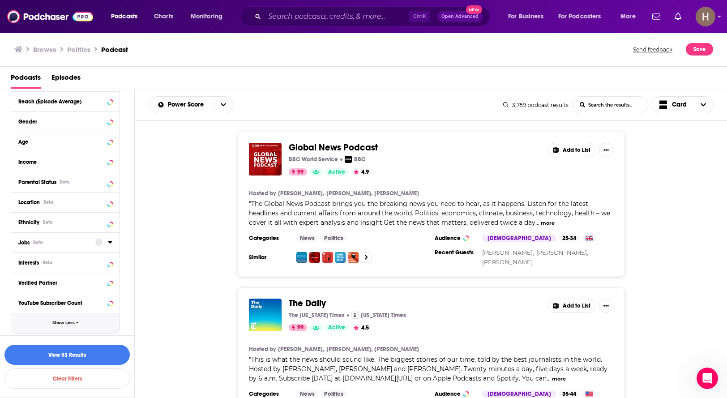
scroll to position [632, 0]
click at [66, 200] on div "Location Beta" at bounding box center [53, 201] width 71 height 6
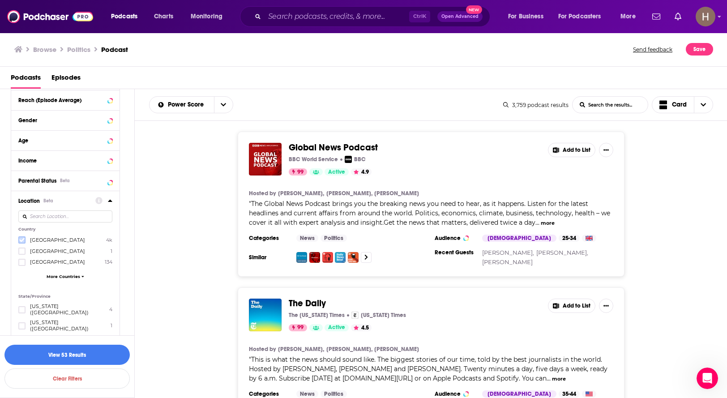
click at [21, 241] on icon at bounding box center [21, 240] width 5 height 4
click at [94, 357] on button "View 45 Results" at bounding box center [66, 354] width 125 height 20
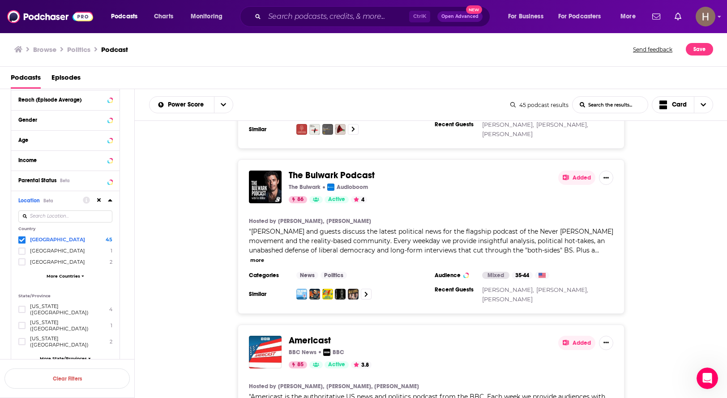
scroll to position [3587, 0]
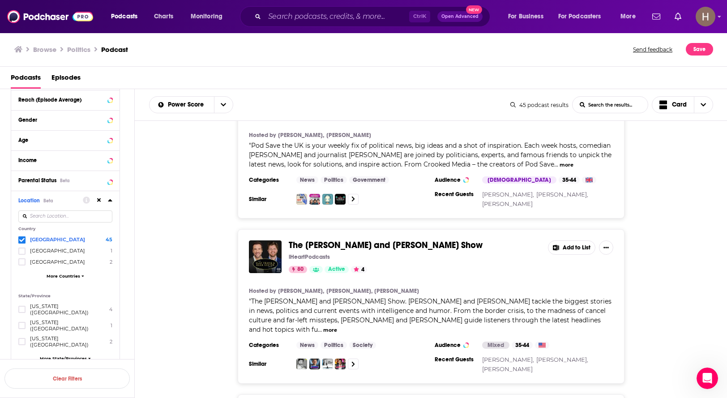
scroll to position [6586, 0]
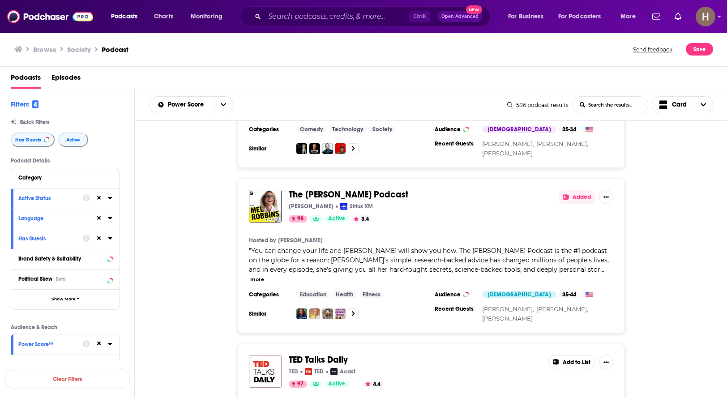
scroll to position [89, 0]
click at [605, 195] on icon "Show More Button" at bounding box center [605, 197] width 5 height 5
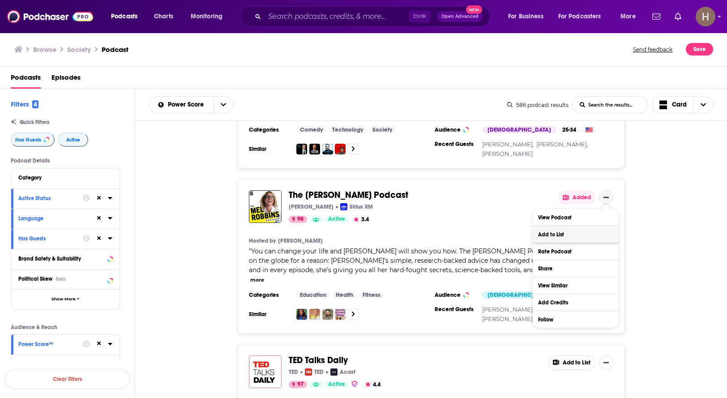
click at [561, 231] on button "Add to List" at bounding box center [575, 234] width 86 height 17
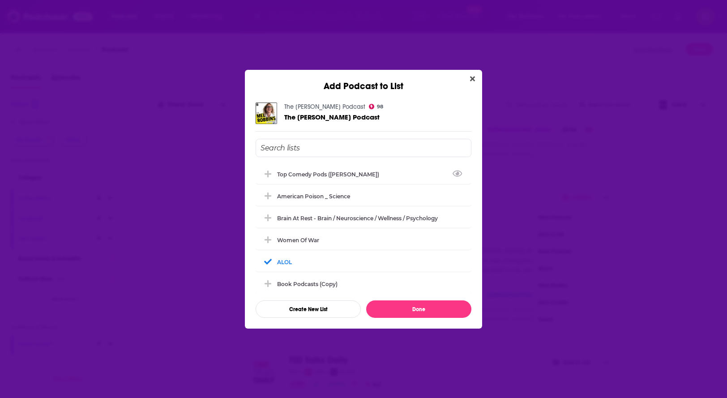
click at [320, 148] on input "Add Podcast To List" at bounding box center [363, 148] width 216 height 18
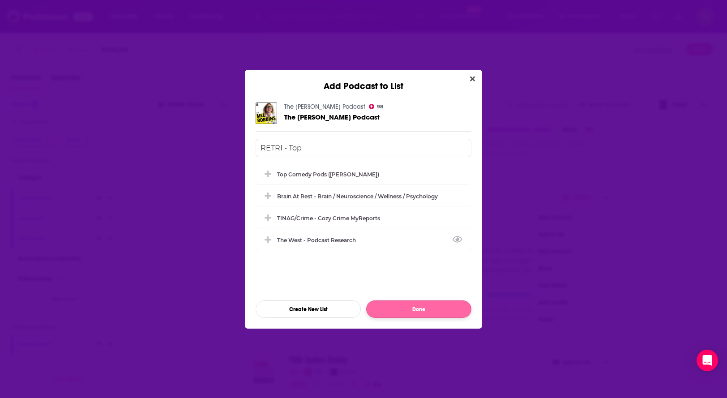
type input "RETRI - Top"
click at [434, 310] on button "Done" at bounding box center [418, 308] width 105 height 17
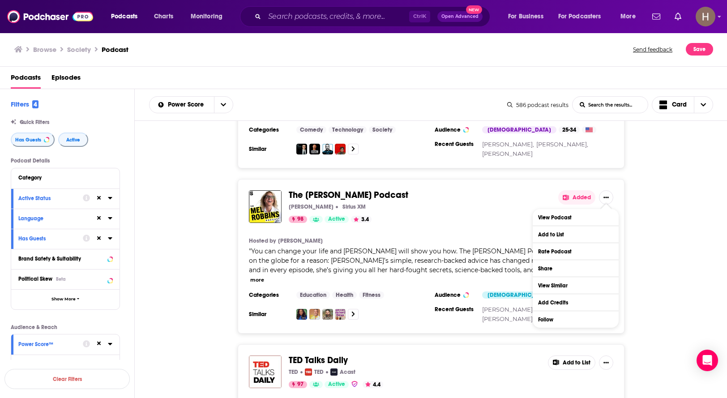
click at [678, 240] on div "The [PERSON_NAME] Podcast [PERSON_NAME] Sirius XM 98 Active 3.4 Added Hosted by…" at bounding box center [431, 256] width 592 height 154
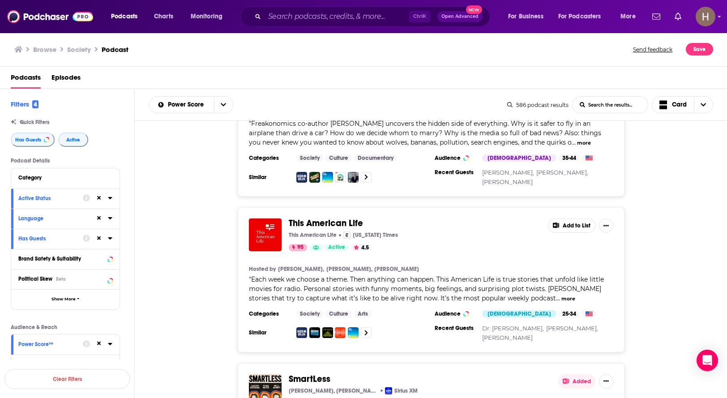
scroll to position [1029, 0]
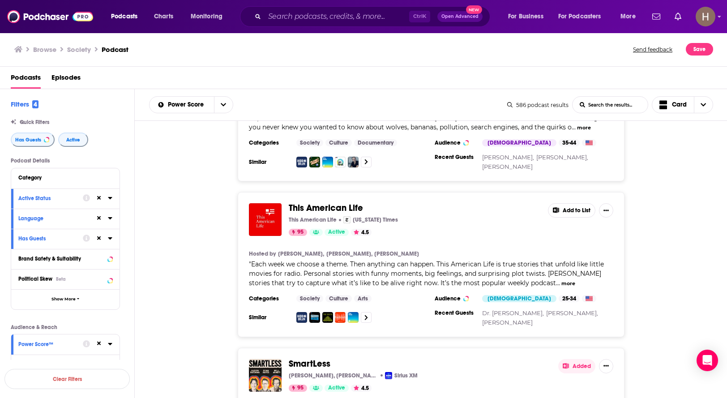
click at [574, 203] on button "Add to List" at bounding box center [571, 210] width 47 height 14
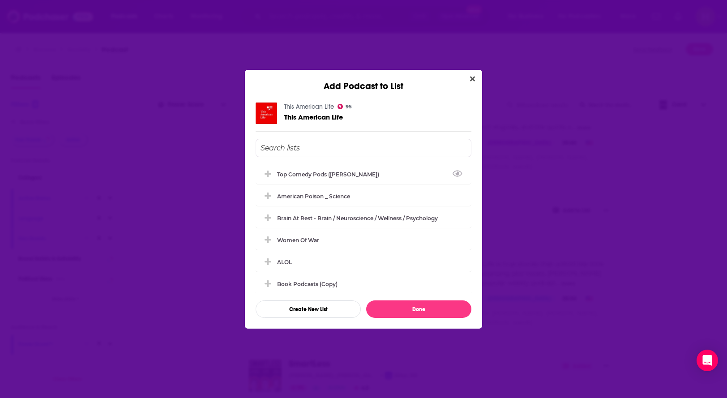
click at [323, 148] on input "Add Podcast To List" at bounding box center [363, 148] width 216 height 18
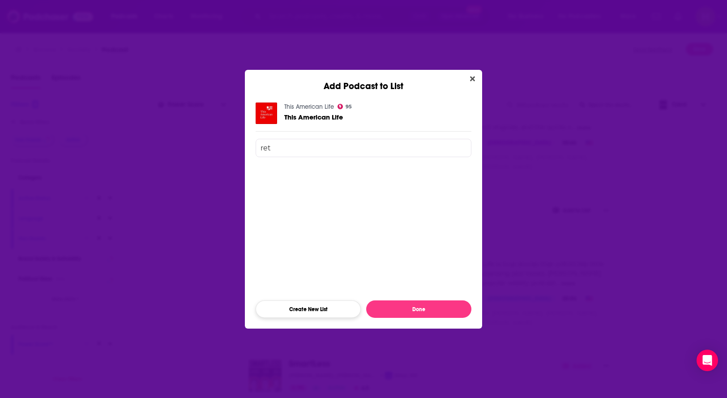
type input "ret"
click at [315, 309] on button "Create New List" at bounding box center [307, 308] width 105 height 17
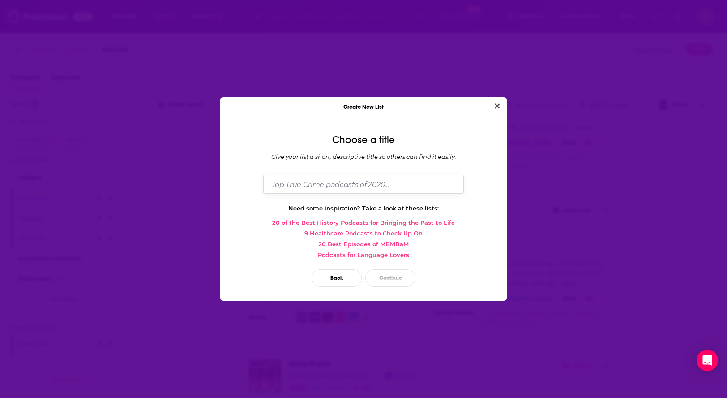
click at [361, 185] on input "Dialog" at bounding box center [363, 183] width 200 height 19
type input "Retri - Top Podcasts"
click at [387, 281] on button "Continue" at bounding box center [390, 277] width 50 height 17
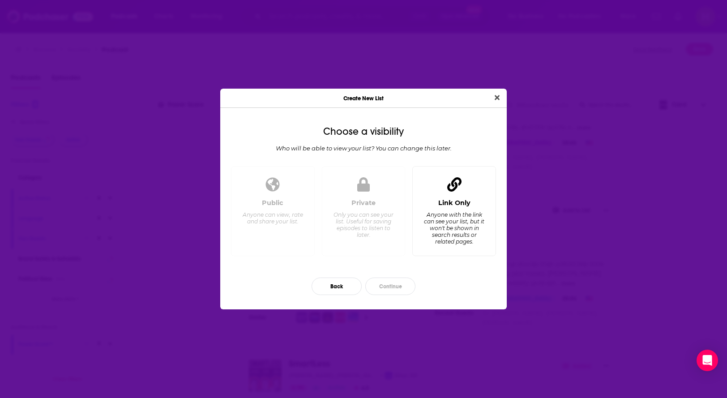
click at [451, 230] on div "Anyone with the link can see your list, but it won't be shown in search results…" at bounding box center [453, 228] width 61 height 34
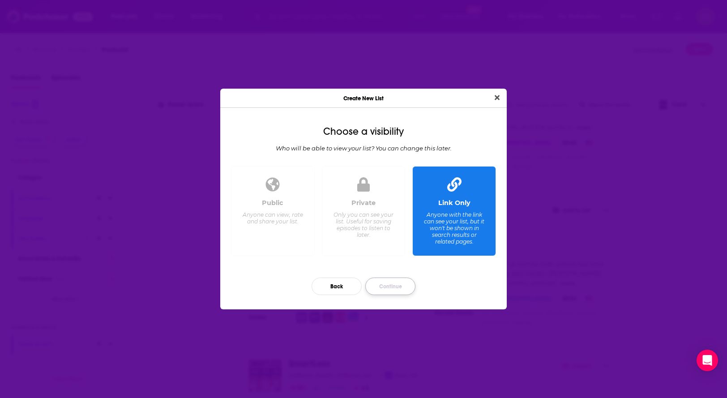
click at [394, 293] on button "Continue" at bounding box center [390, 285] width 50 height 17
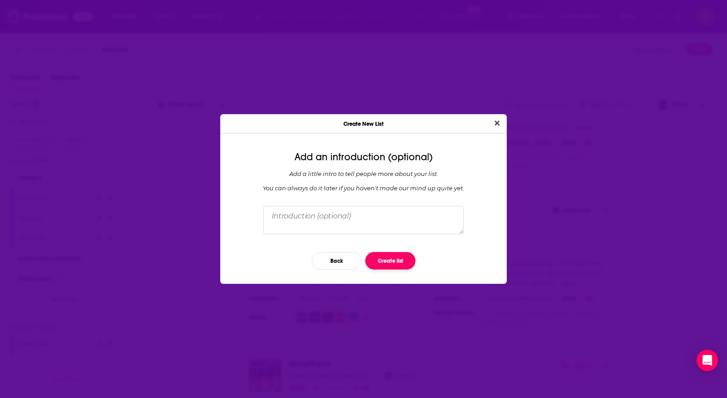
click at [385, 260] on button "Create list" at bounding box center [390, 260] width 50 height 17
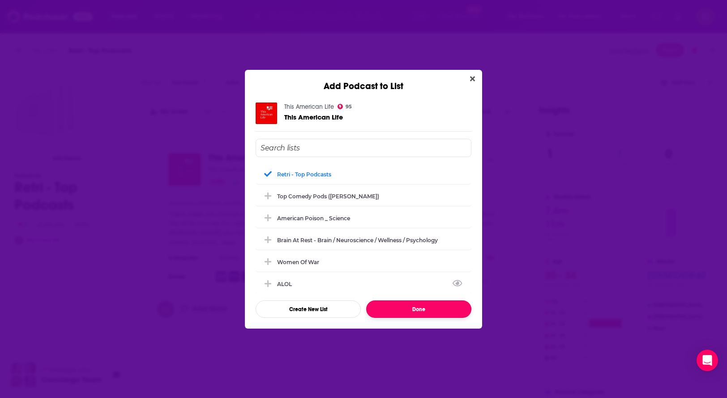
click at [428, 306] on button "Done" at bounding box center [418, 308] width 105 height 17
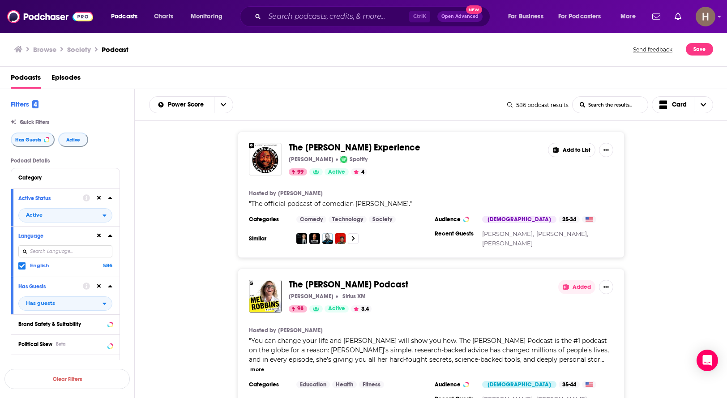
scroll to position [134, 0]
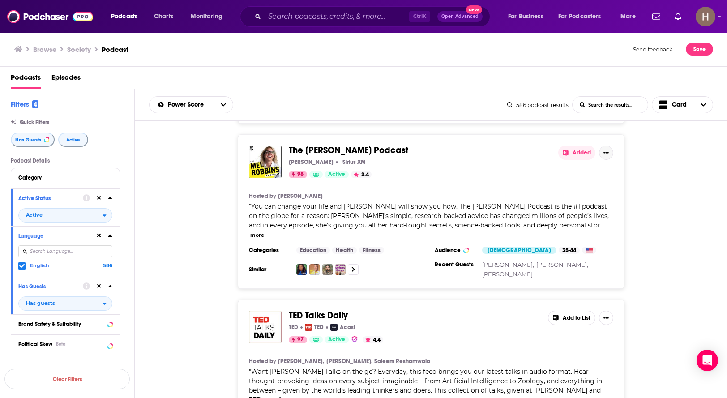
click at [606, 153] on icon "Show More Button" at bounding box center [605, 152] width 5 height 5
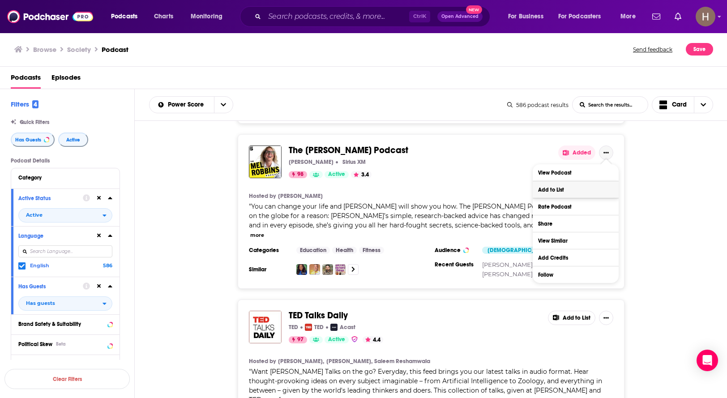
click at [561, 193] on button "Add to List" at bounding box center [575, 189] width 86 height 17
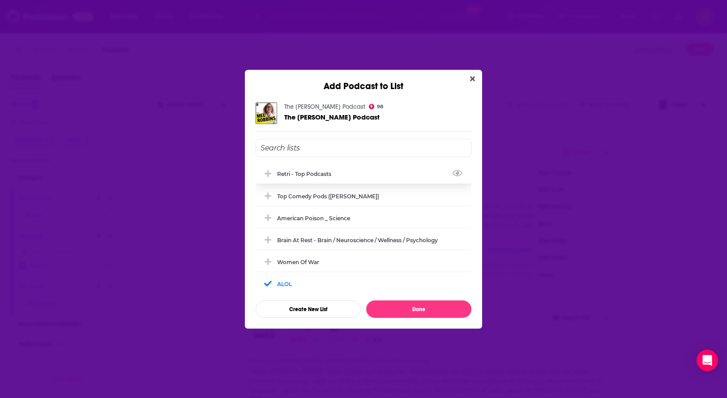
click at [312, 177] on div "Retri - Top Podcasts" at bounding box center [363, 174] width 216 height 20
click at [420, 310] on button "Done" at bounding box center [418, 308] width 105 height 17
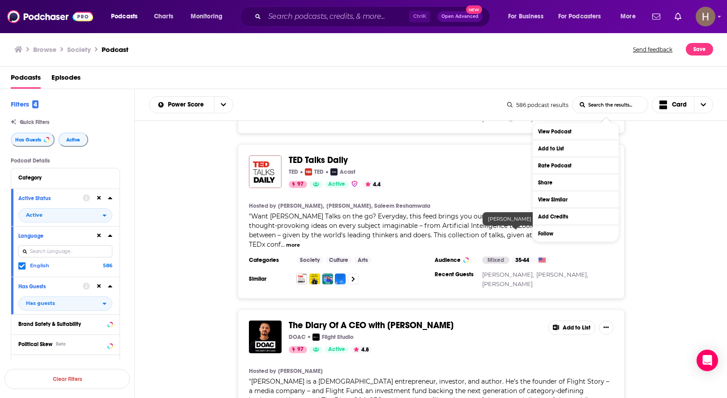
scroll to position [313, 0]
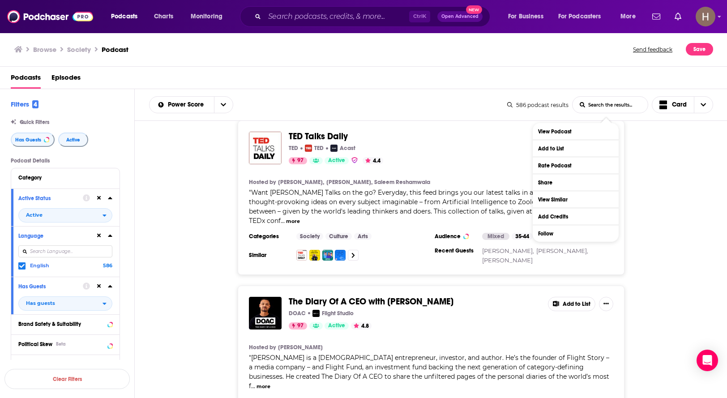
click at [671, 287] on div "The Diary Of A CEO with [PERSON_NAME] DOAC Flight Studio 97 Active 4.8 Add to L…" at bounding box center [431, 362] width 592 height 154
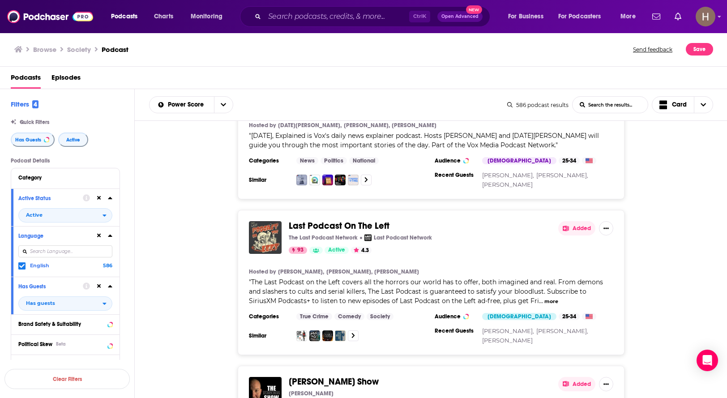
scroll to position [1655, 0]
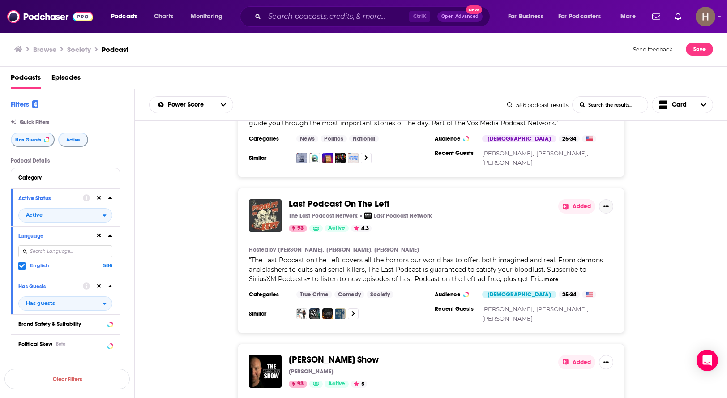
click at [604, 205] on icon "Show More Button" at bounding box center [605, 205] width 5 height 1
click at [570, 195] on button "Add to List" at bounding box center [575, 199] width 86 height 17
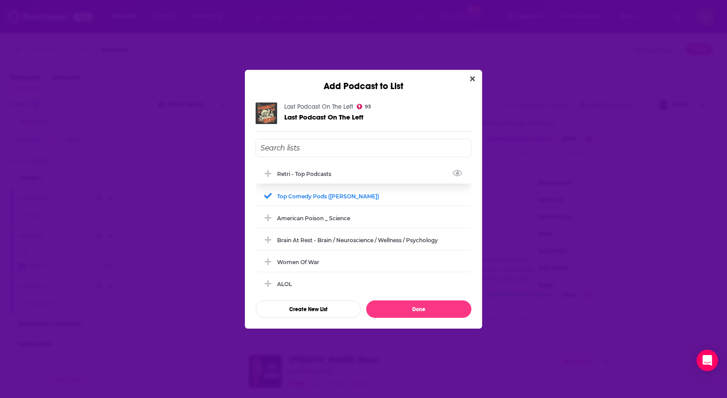
click at [300, 174] on div "Retri - Top Podcasts" at bounding box center [307, 173] width 60 height 7
click at [419, 308] on button "Done" at bounding box center [418, 308] width 105 height 17
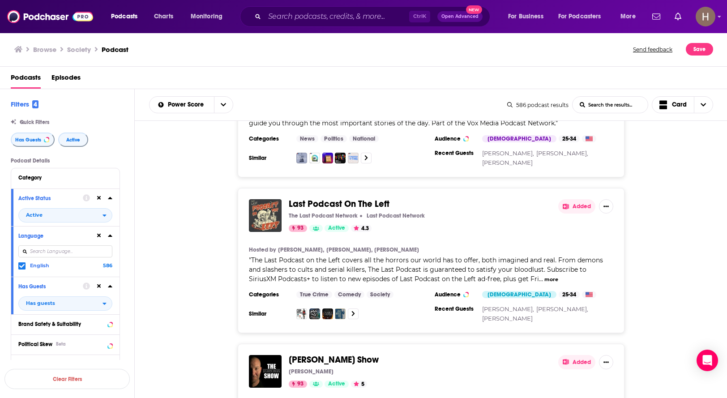
click at [658, 236] on div "Last Podcast On The Left The Last Podcast Network Last Podcast Network 93 Activ…" at bounding box center [431, 260] width 592 height 145
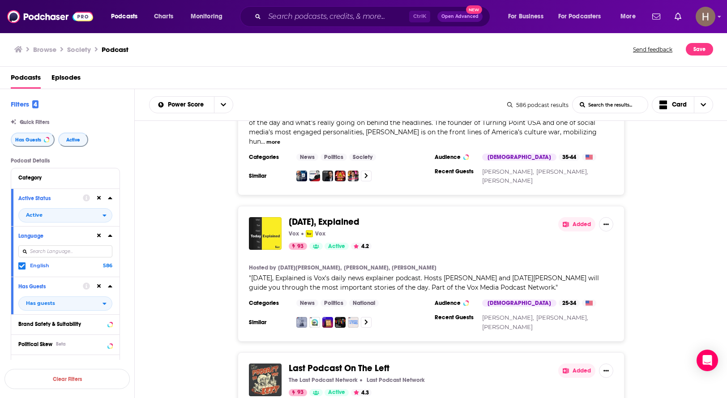
scroll to position [1476, 0]
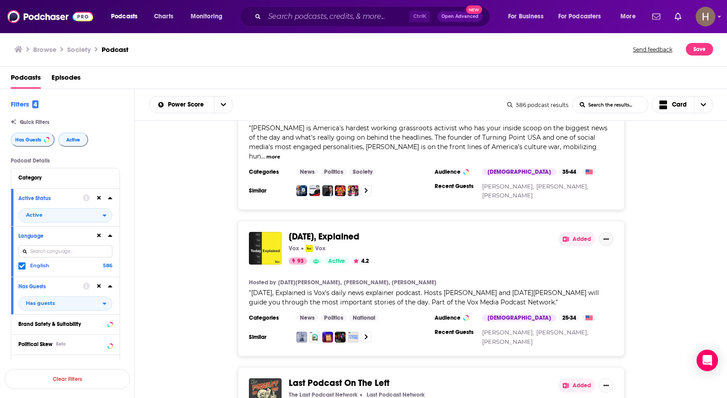
click at [608, 236] on icon "Show More Button" at bounding box center [605, 238] width 5 height 5
click at [563, 236] on button "Add to List" at bounding box center [575, 233] width 86 height 17
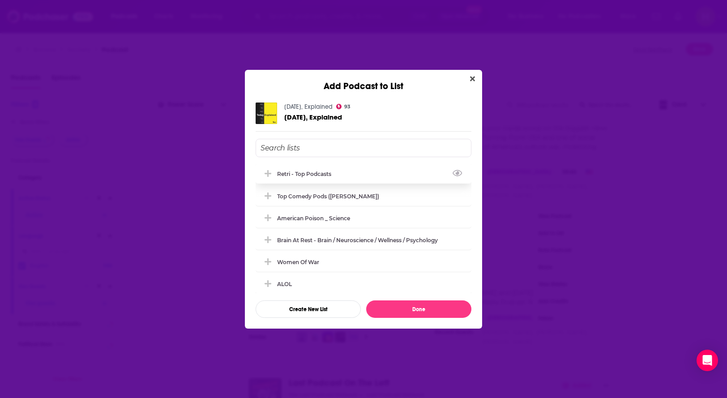
click at [298, 172] on div "Retri - Top Podcasts" at bounding box center [307, 173] width 60 height 7
click at [412, 310] on button "Done" at bounding box center [418, 308] width 105 height 17
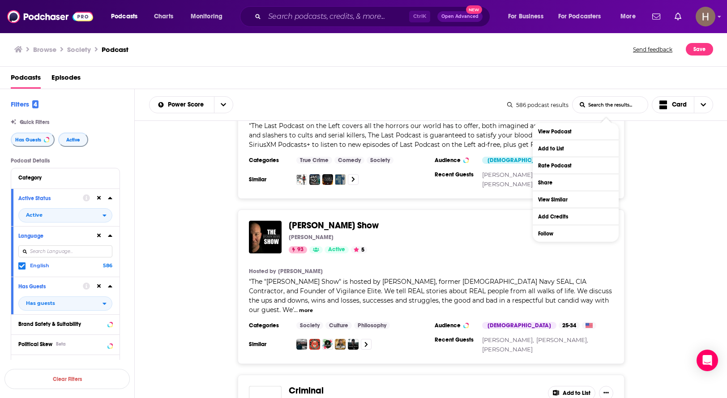
click at [656, 251] on div "[PERSON_NAME] Show [PERSON_NAME] 93 Active 5 Added Hosted by [PERSON_NAME] " Th…" at bounding box center [431, 286] width 592 height 154
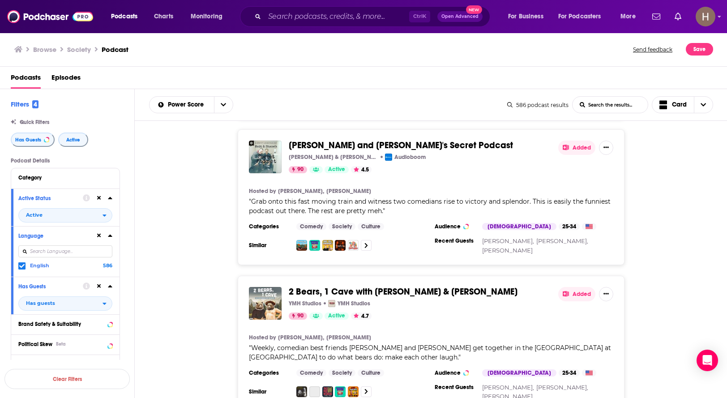
scroll to position [3601, 0]
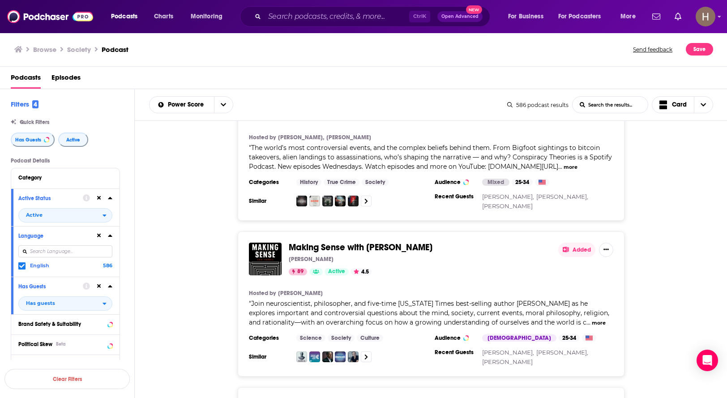
scroll to position [4227, 0]
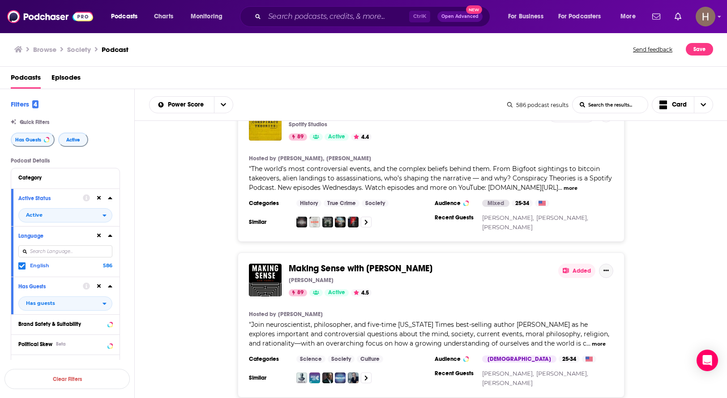
click at [605, 264] on button "Show More Button" at bounding box center [606, 271] width 14 height 14
click at [553, 226] on button "Add to List" at bounding box center [575, 228] width 86 height 17
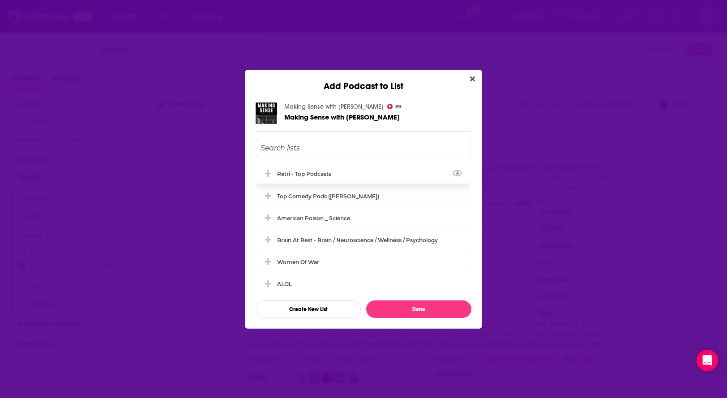
click at [318, 174] on div "Retri - Top Podcasts" at bounding box center [307, 173] width 60 height 7
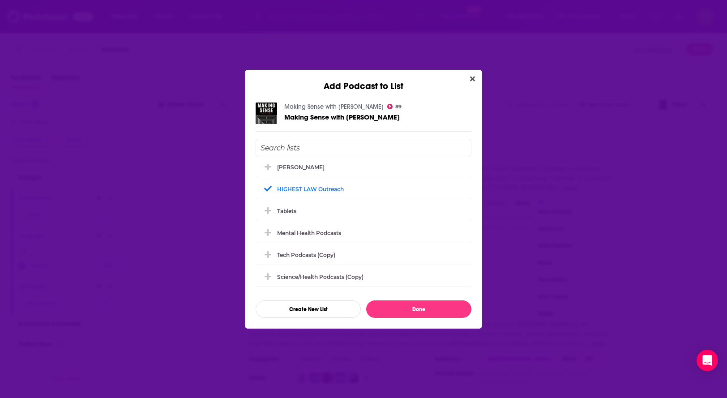
scroll to position [268, 0]
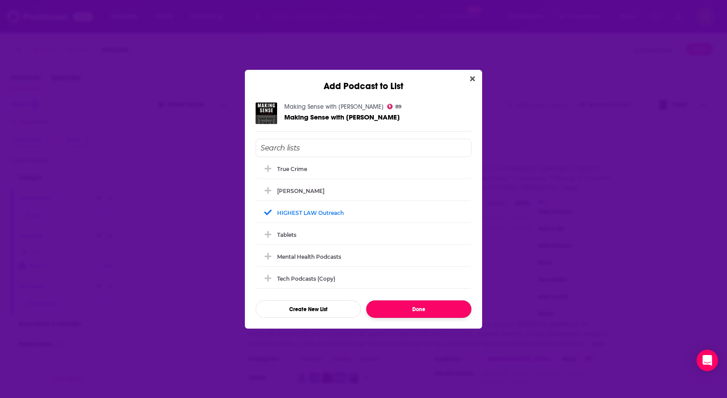
click at [417, 302] on button "Done" at bounding box center [418, 308] width 105 height 17
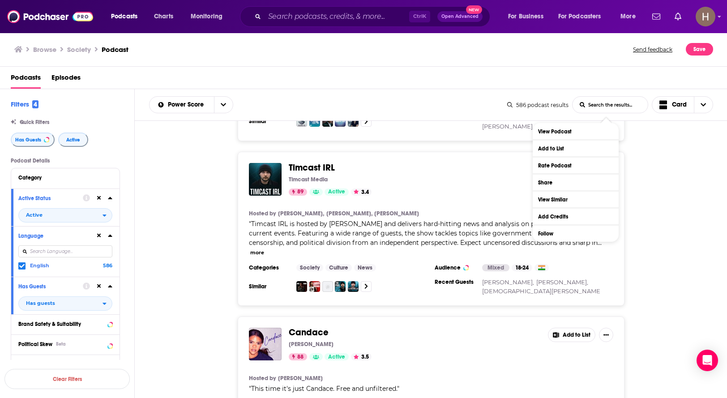
scroll to position [4585, 0]
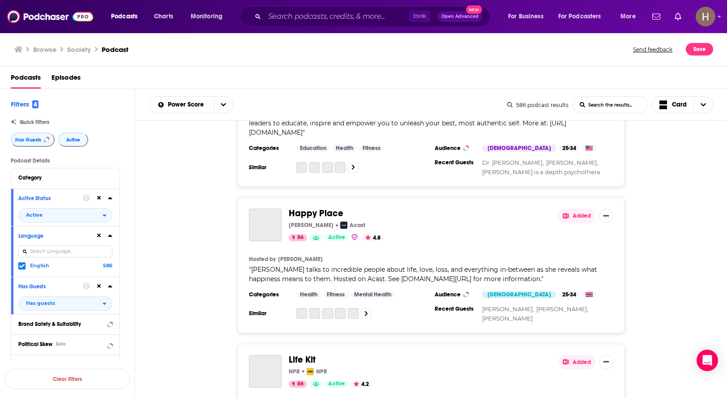
scroll to position [7387, 0]
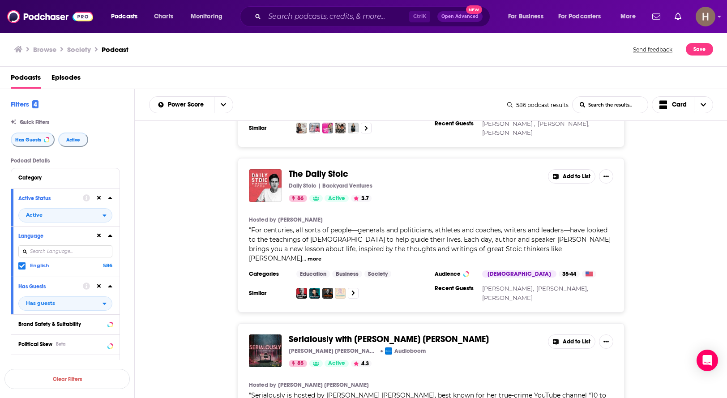
scroll to position [7879, 0]
